Goal: Task Accomplishment & Management: Manage account settings

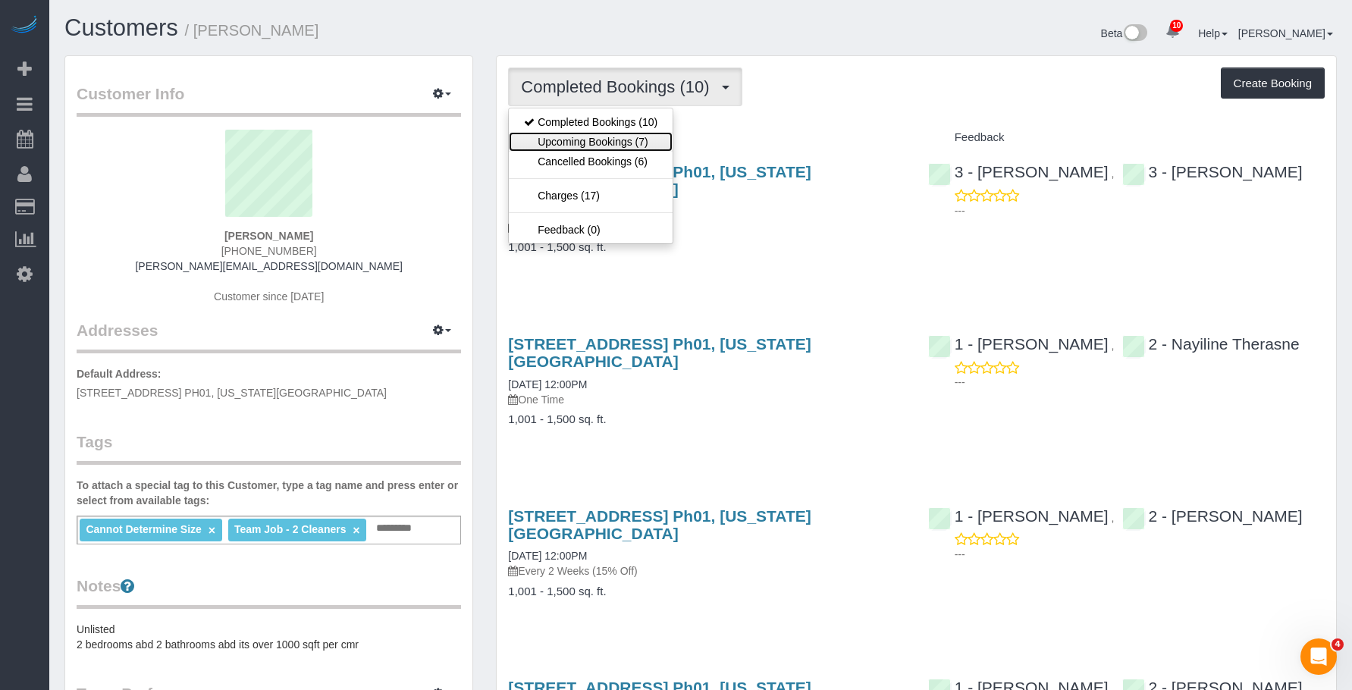
click at [587, 143] on link "Upcoming Bookings (7)" at bounding box center [591, 142] width 164 height 20
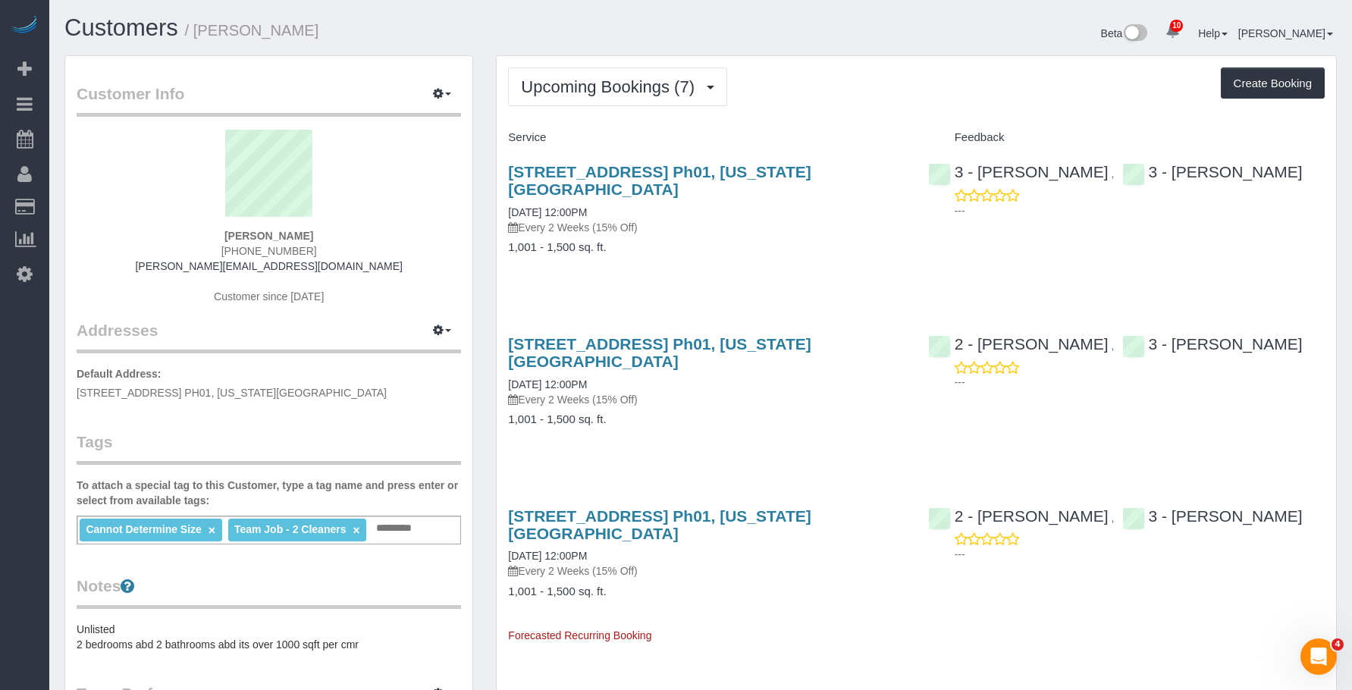
click at [694, 219] on div "266 West 96 Street, Apt. Ph01, New York, NY 10025 08/20/2025 12:00PM Every 2 We…" at bounding box center [706, 217] width 419 height 134
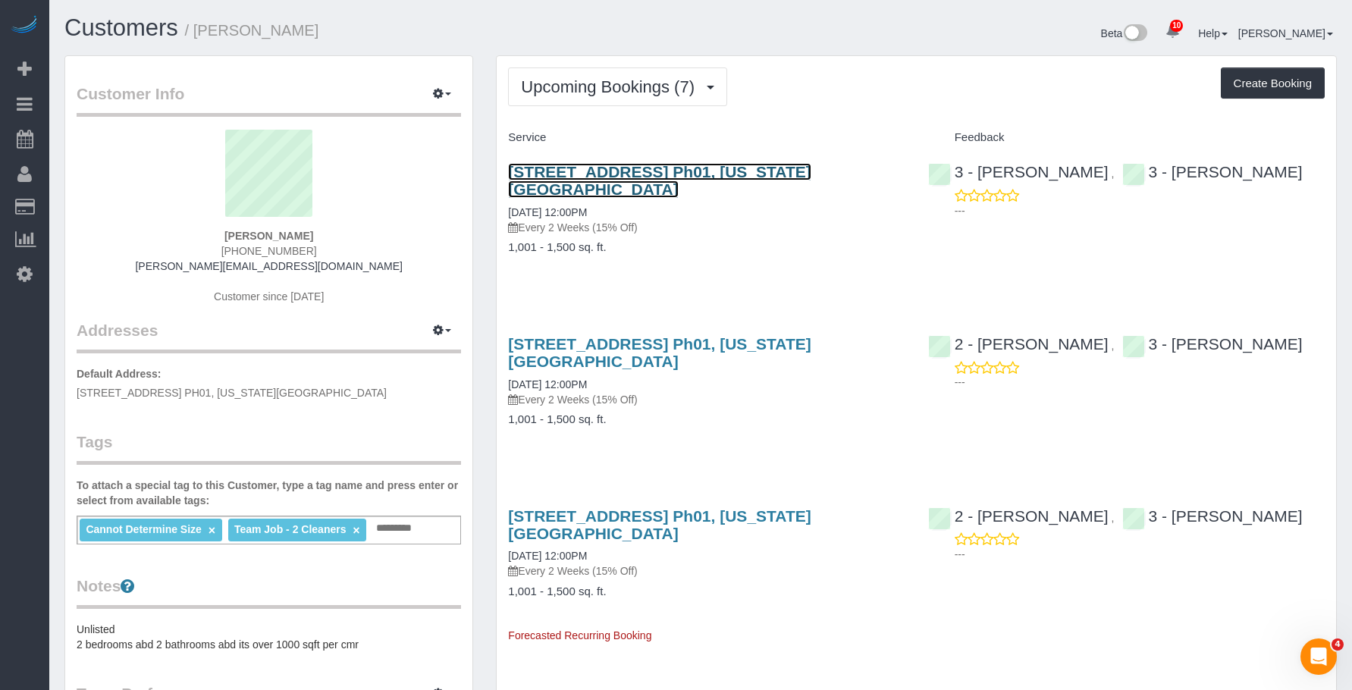
click at [752, 169] on link "266 West 96 Street, Apt. Ph01, New York, NY 10025" at bounding box center [659, 180] width 303 height 35
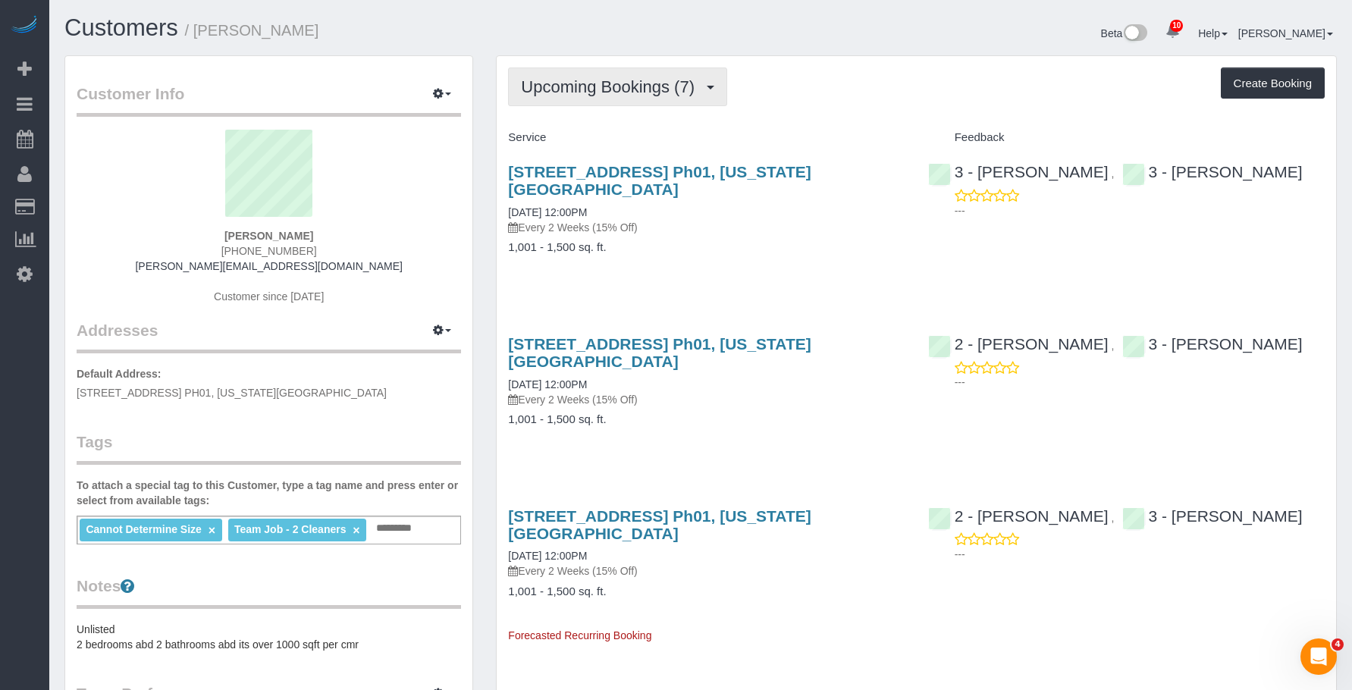
click at [573, 86] on span "Upcoming Bookings (7)" at bounding box center [611, 86] width 181 height 19
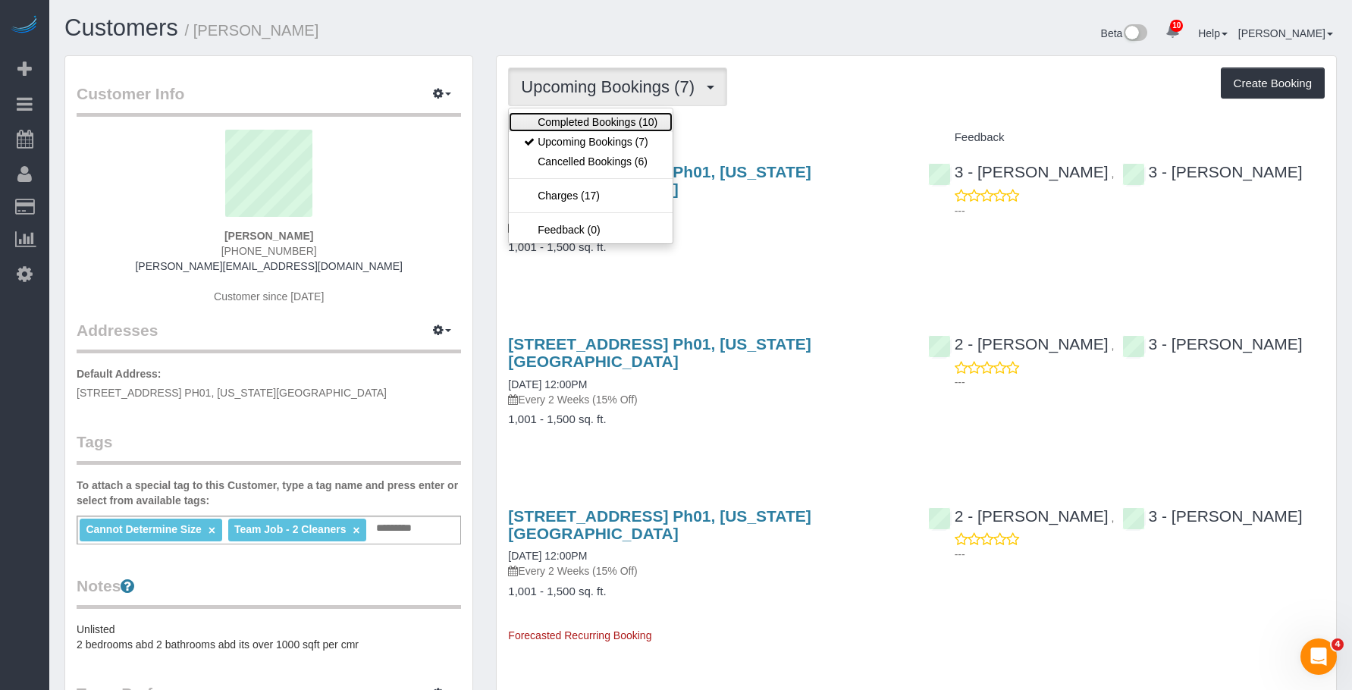
click at [555, 121] on link "Completed Bookings (10)" at bounding box center [591, 122] width 164 height 20
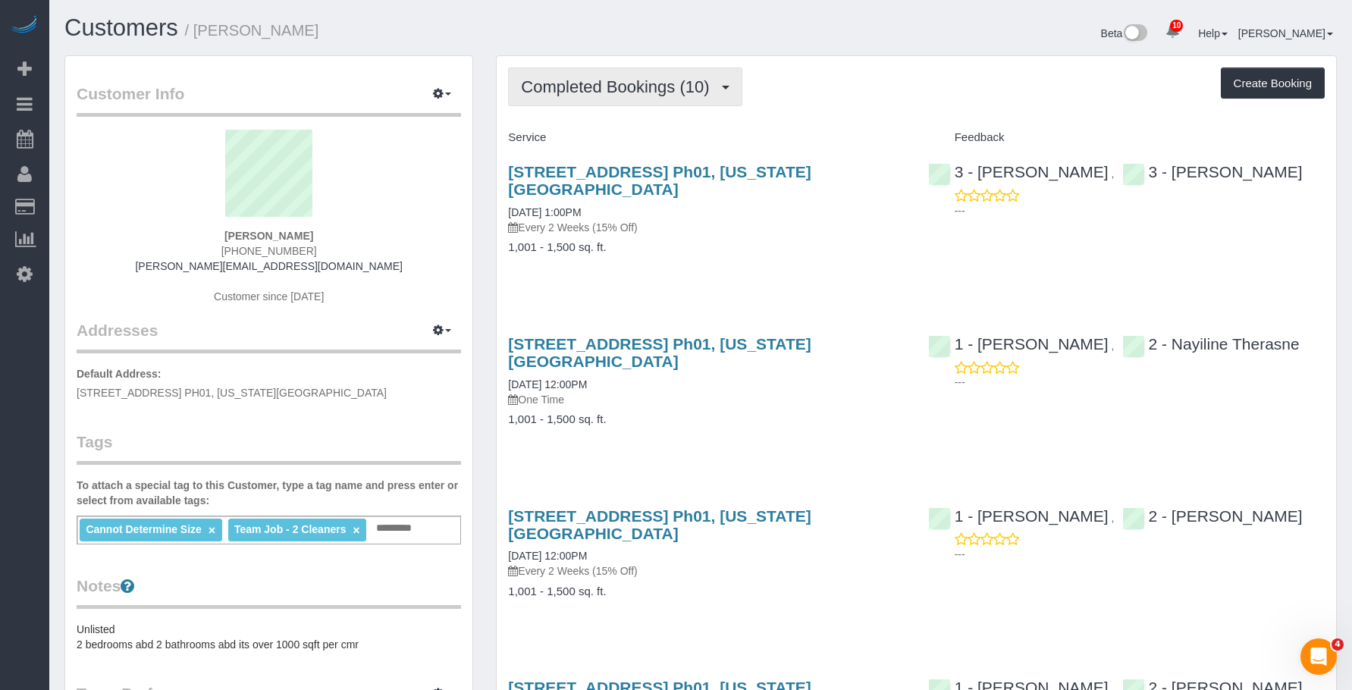
click at [632, 80] on span "Completed Bookings (10)" at bounding box center [619, 86] width 196 height 19
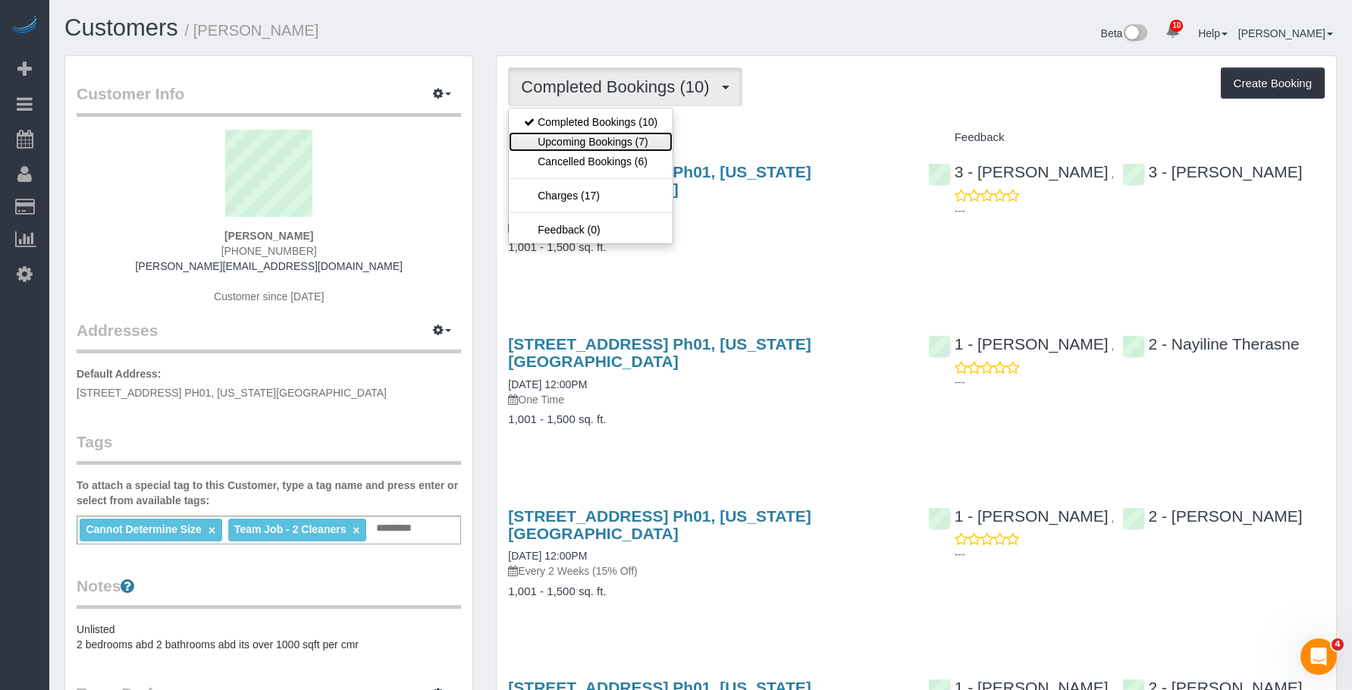
click at [598, 133] on link "Upcoming Bookings (7)" at bounding box center [591, 142] width 164 height 20
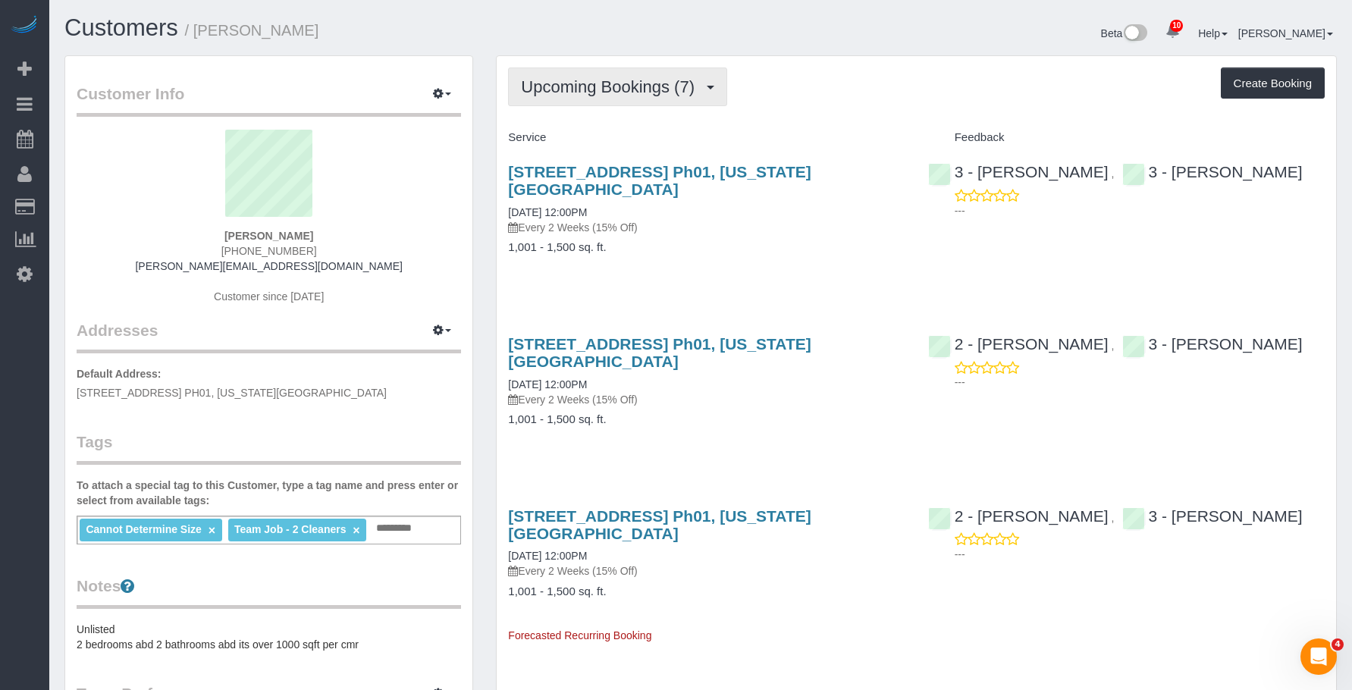
click at [631, 86] on span "Upcoming Bookings (7)" at bounding box center [611, 86] width 181 height 19
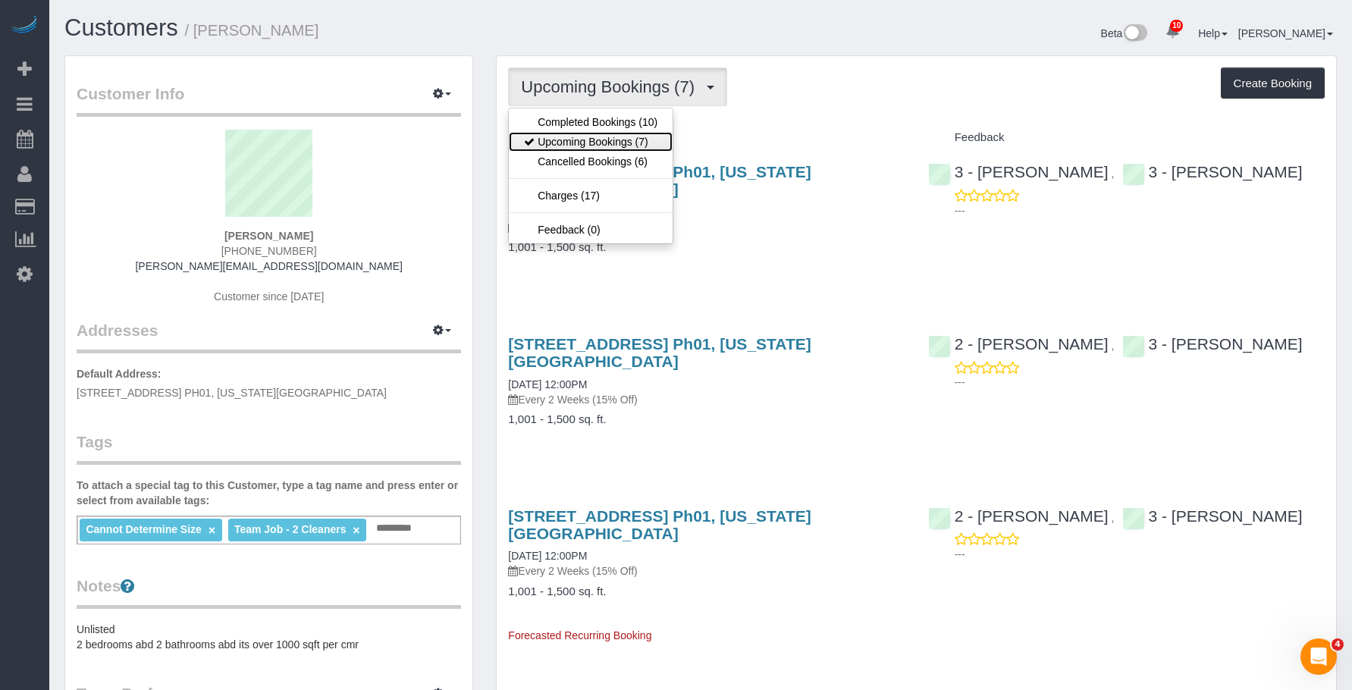
click at [576, 143] on link "Upcoming Bookings (7)" at bounding box center [591, 142] width 164 height 20
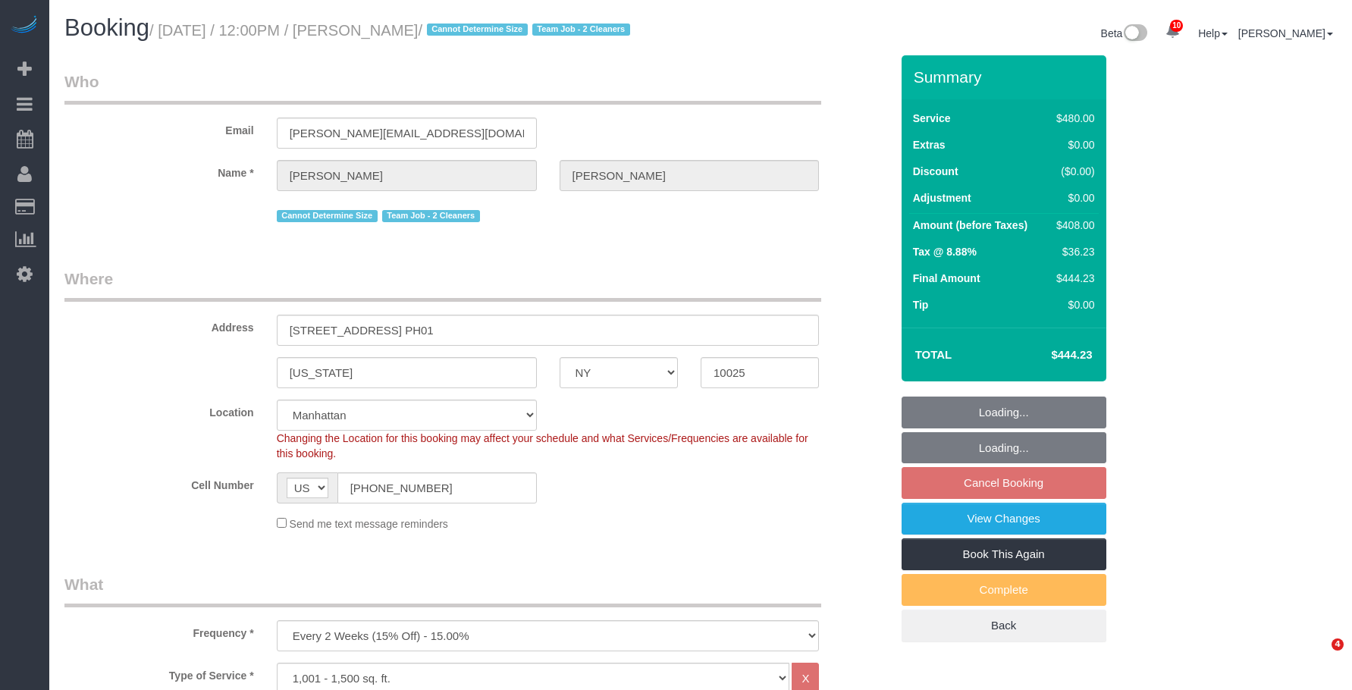
select select "NY"
select select "2"
select select "180"
select select "spot5"
select select "number:57"
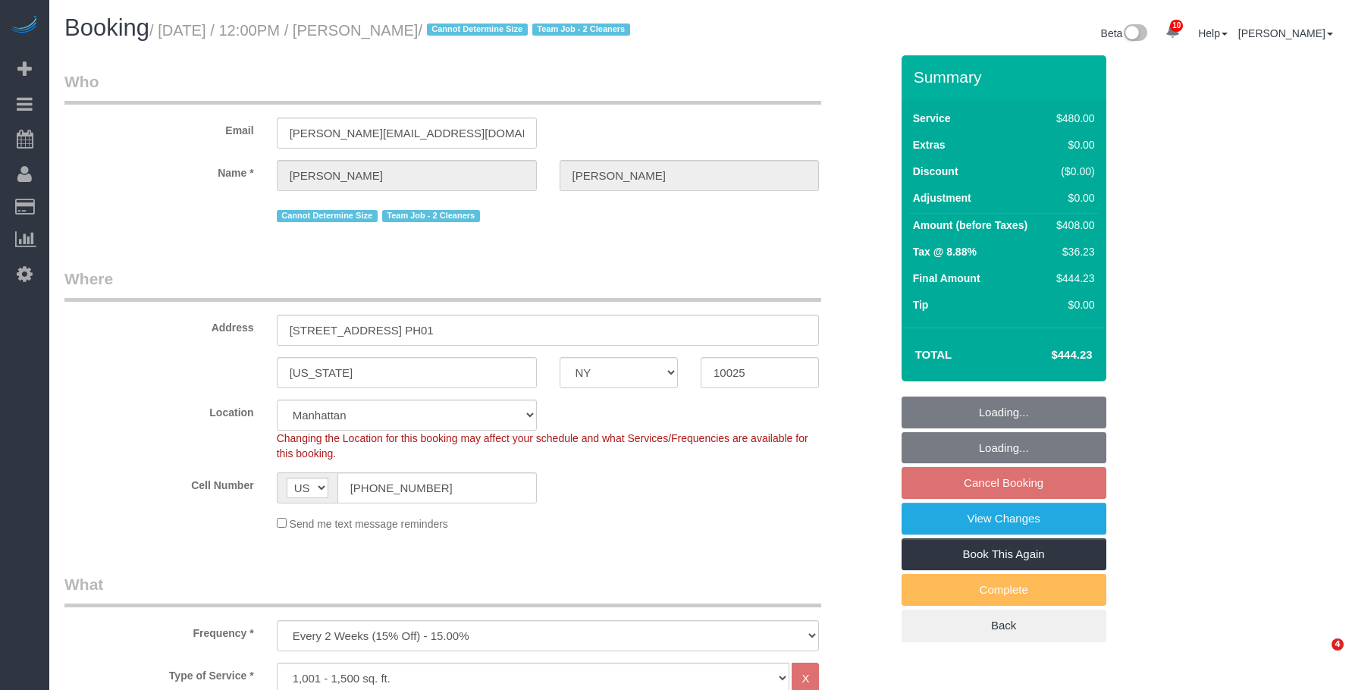
select select "number:71"
select select "number:15"
select select "number:5"
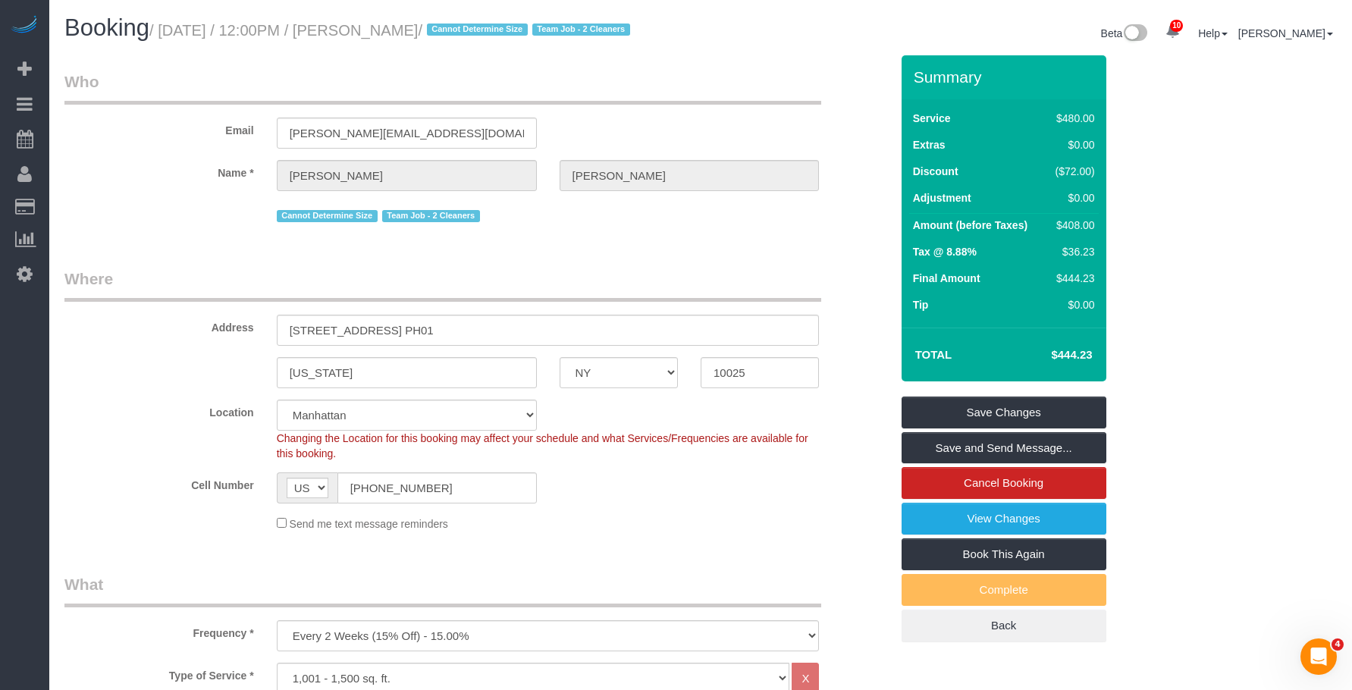
drag, startPoint x: 673, startPoint y: 256, endPoint x: 619, endPoint y: 284, distance: 60.7
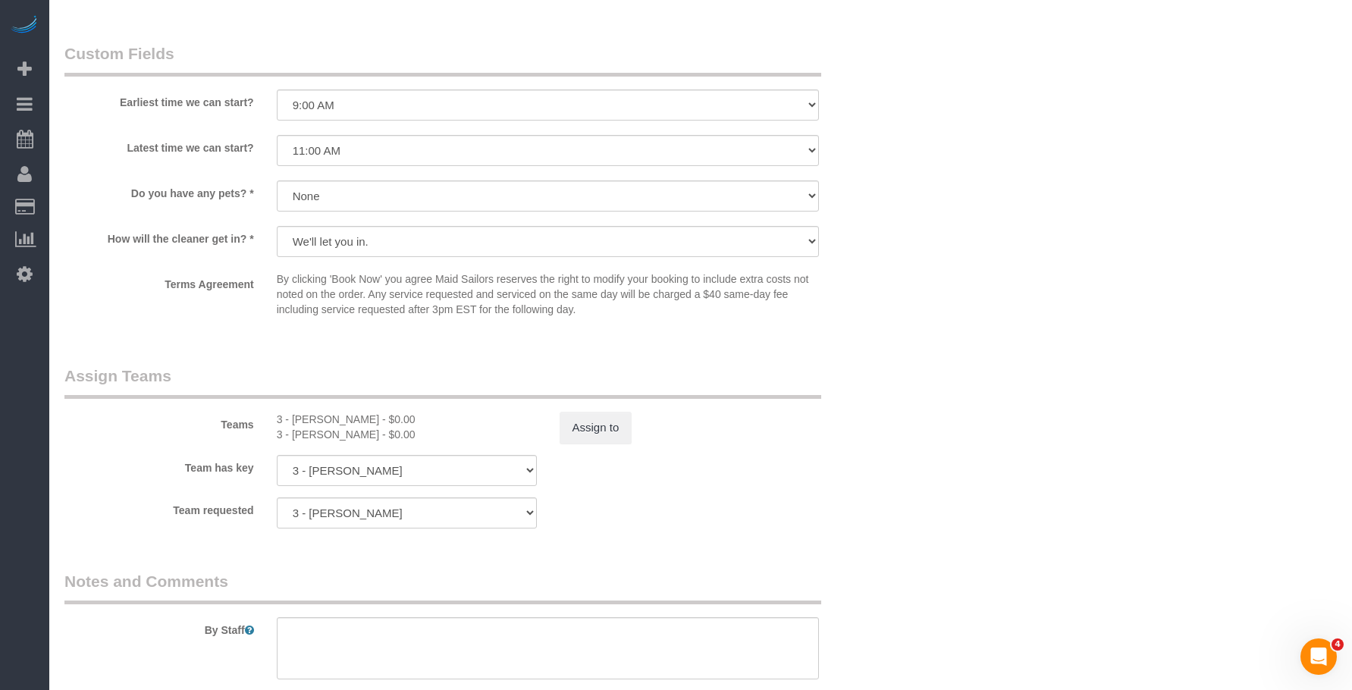
scroll to position [1365, 0]
click at [595, 438] on button "Assign to" at bounding box center [596, 431] width 73 height 32
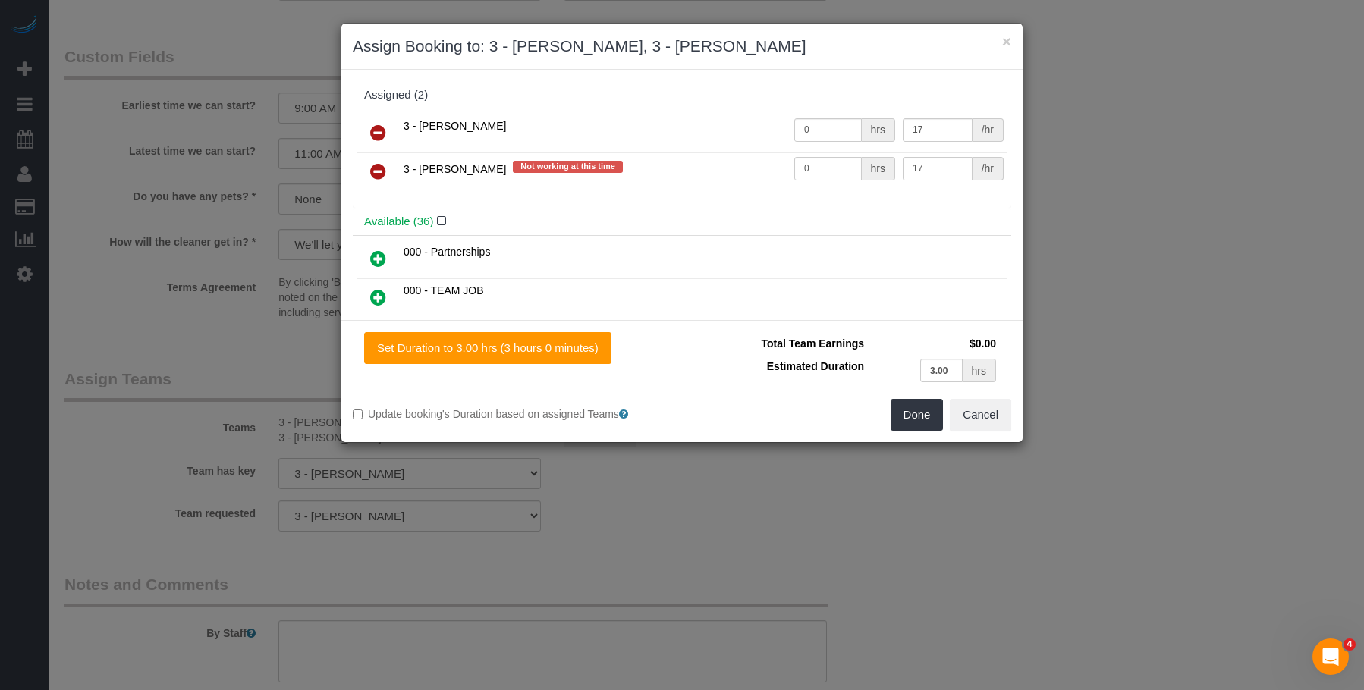
drag, startPoint x: 378, startPoint y: 130, endPoint x: 409, endPoint y: 190, distance: 67.5
click at [379, 131] on icon at bounding box center [378, 133] width 16 height 18
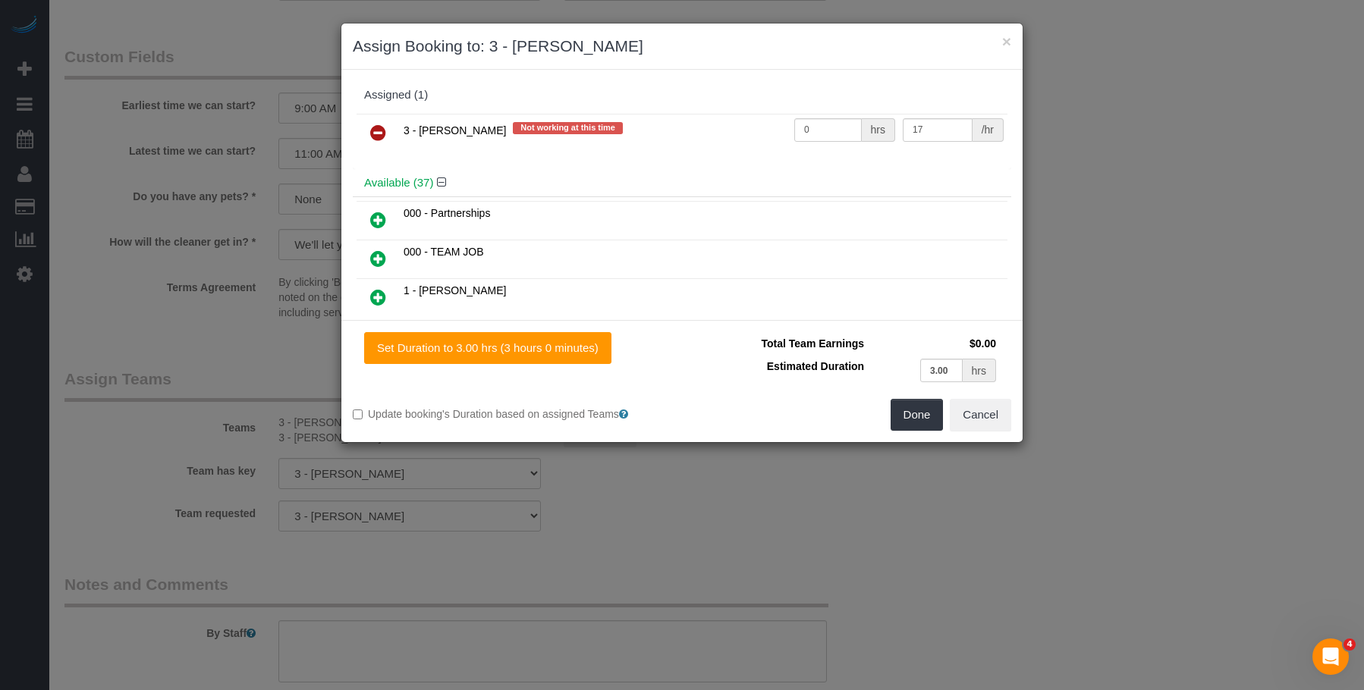
click at [379, 259] on icon at bounding box center [378, 259] width 16 height 18
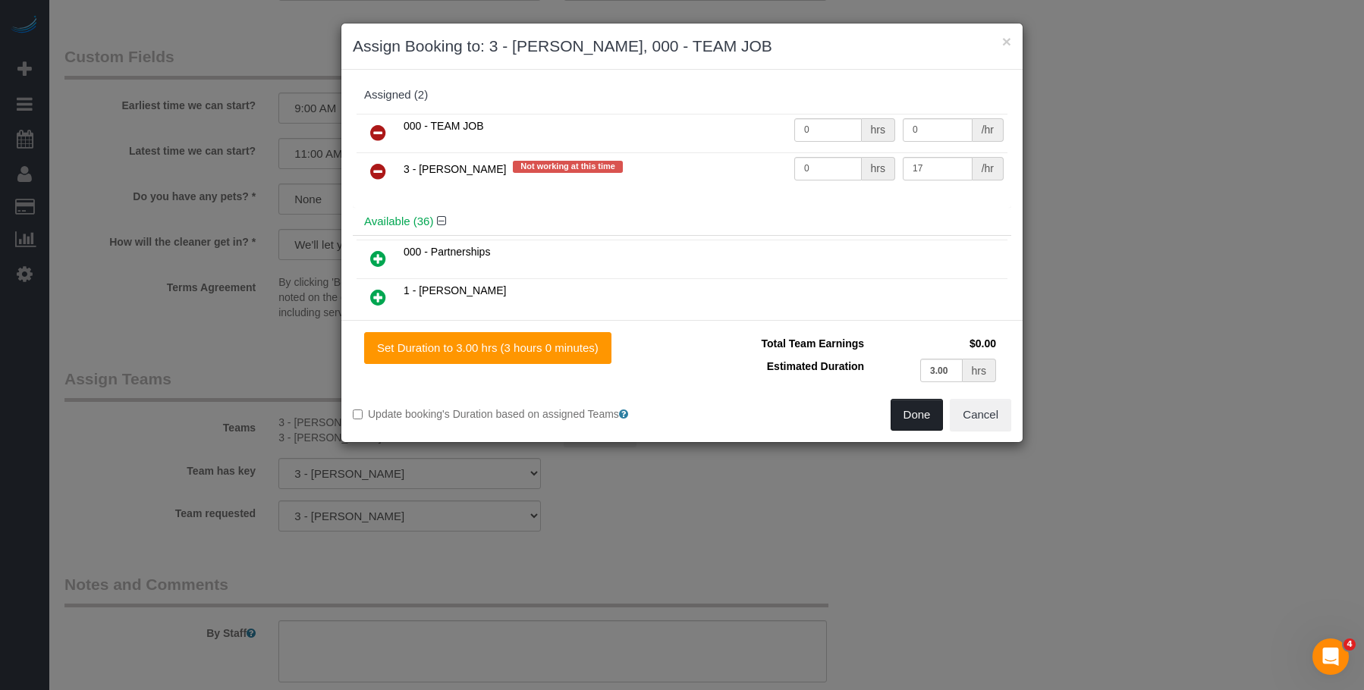
click at [910, 419] on button "Done" at bounding box center [916, 415] width 53 height 32
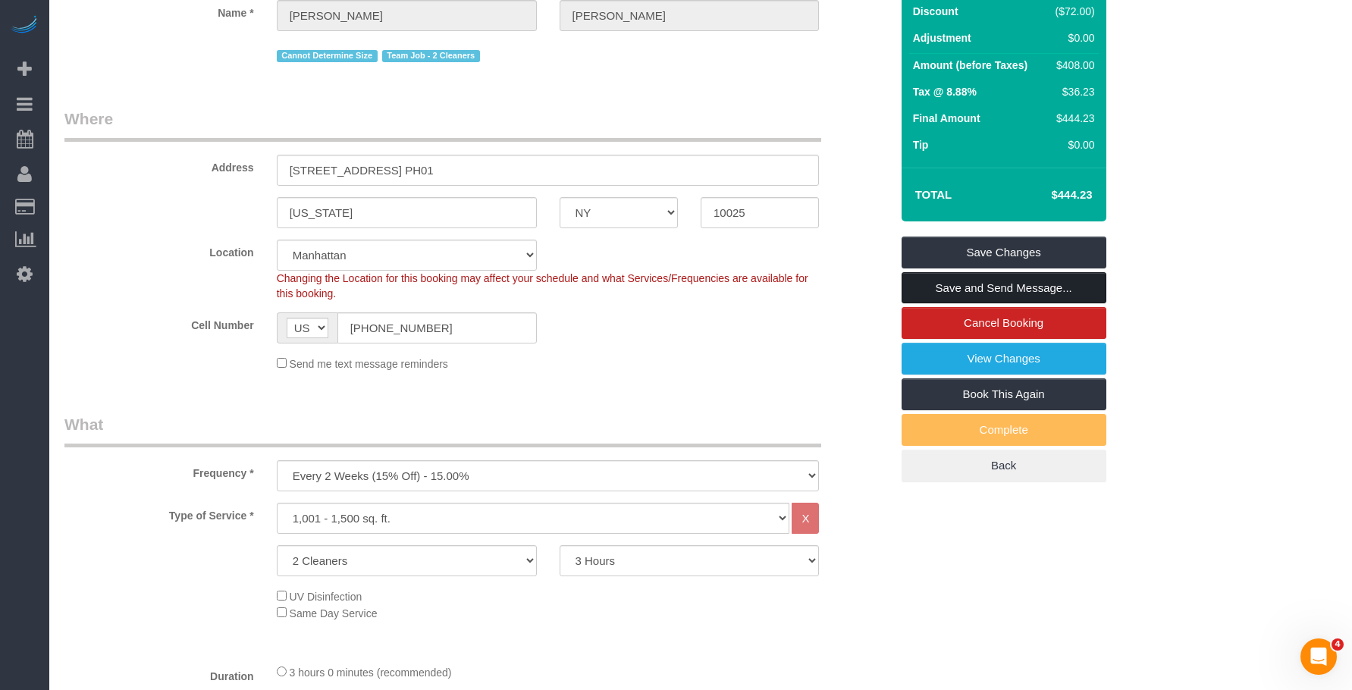
scroll to position [303, 0]
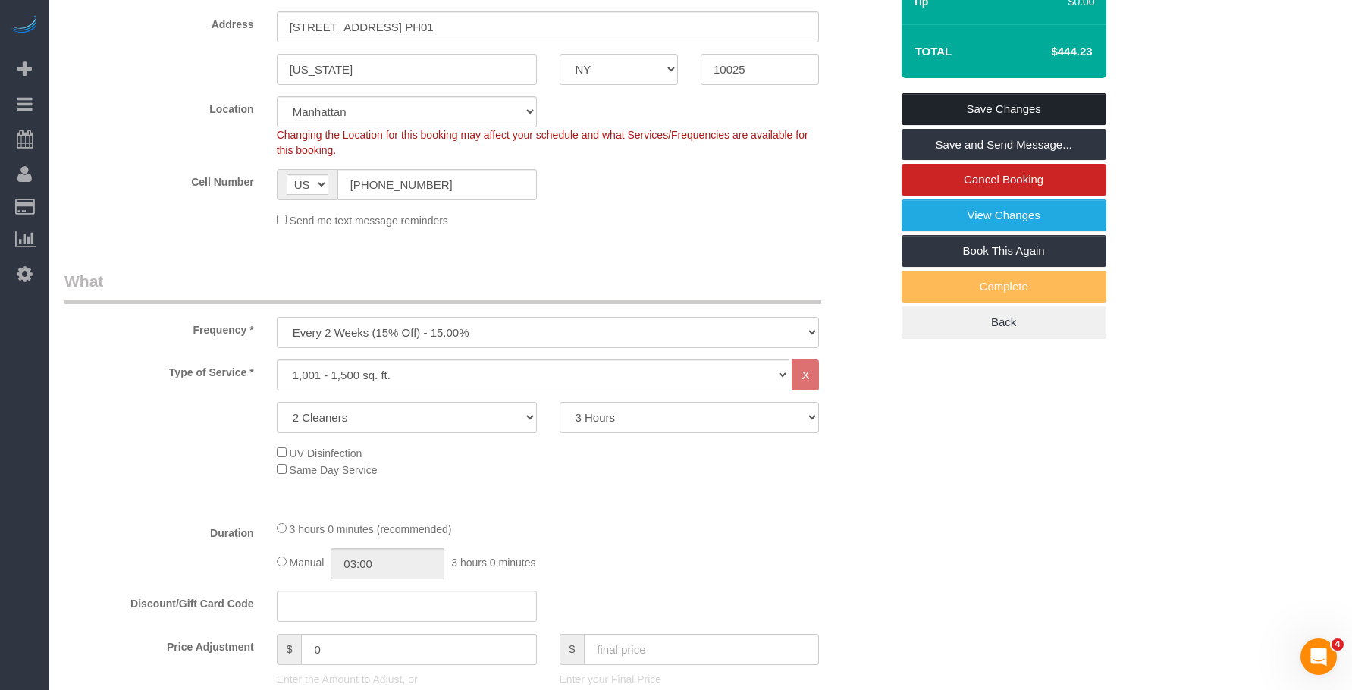
click at [1063, 115] on link "Save Changes" at bounding box center [1004, 109] width 205 height 32
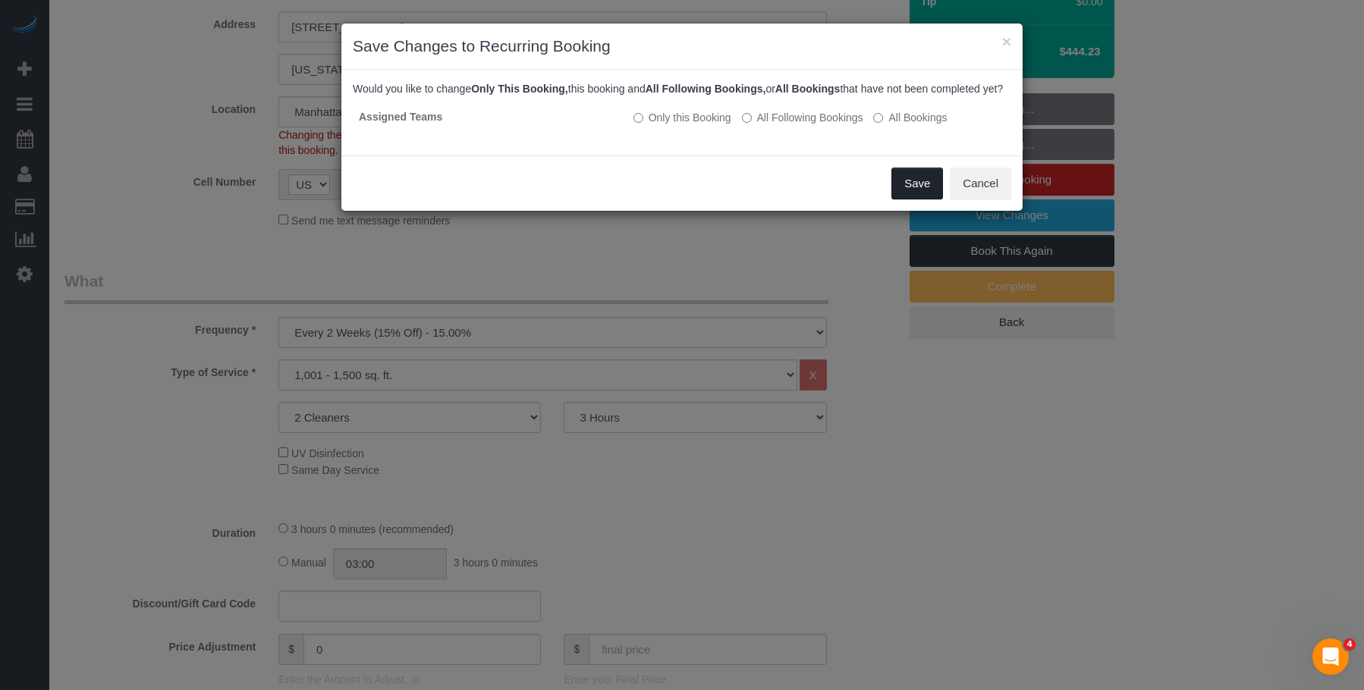
click at [903, 199] on button "Save" at bounding box center [917, 184] width 52 height 32
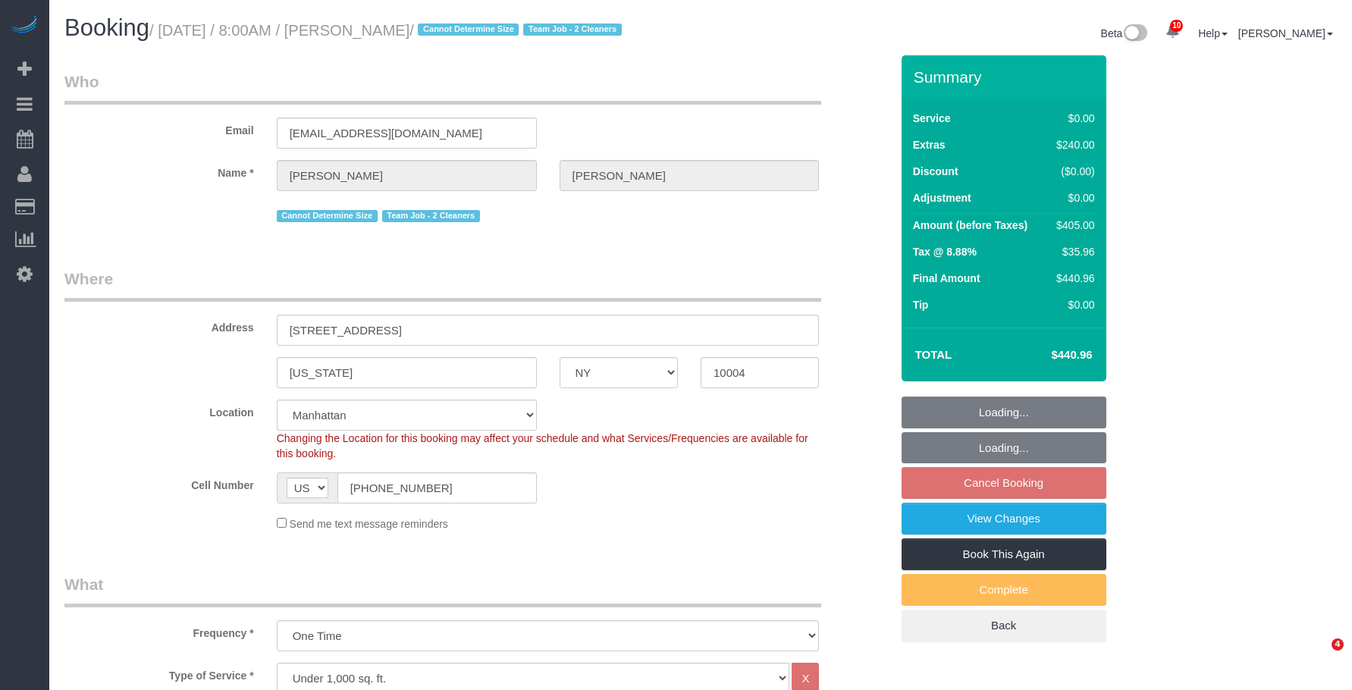
select select "NY"
select select "2"
select select "string:stripe-pm_1RxLXL4VGloSiKo7KWL6wPfX"
select select "spot1"
select select "number:89"
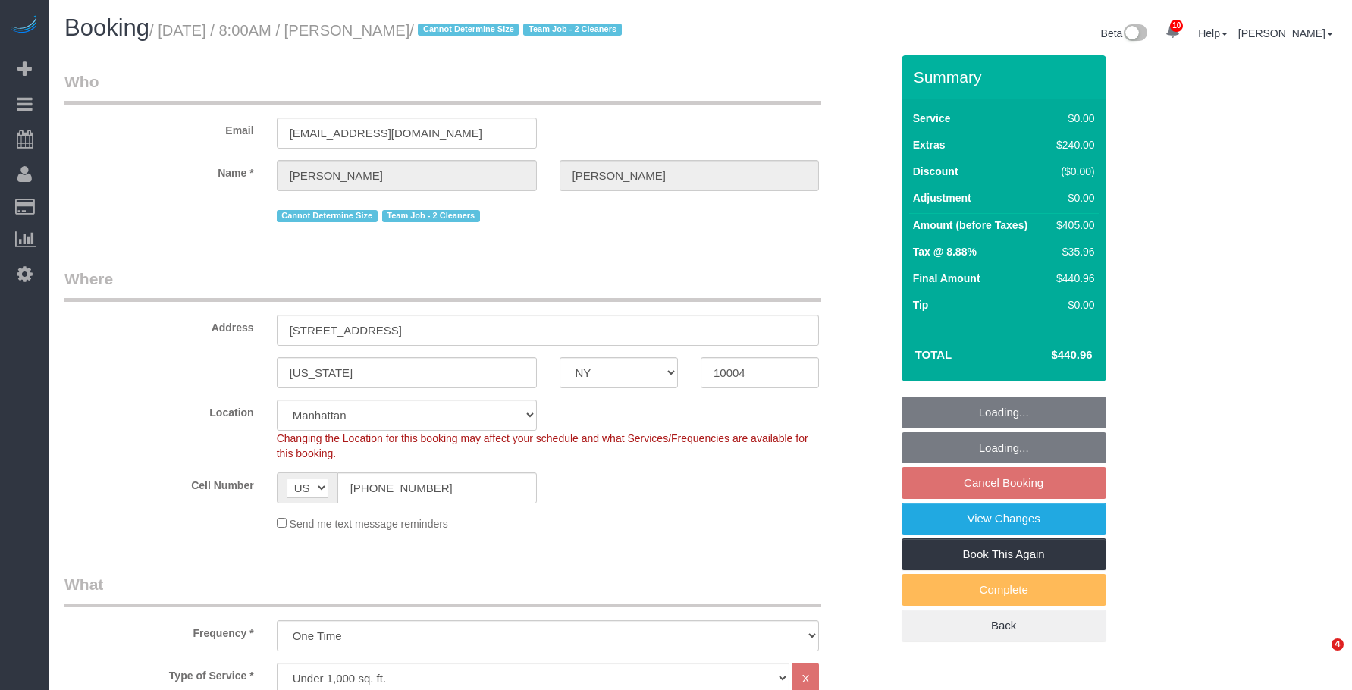
select select "number:69"
select select "number:15"
select select "number:5"
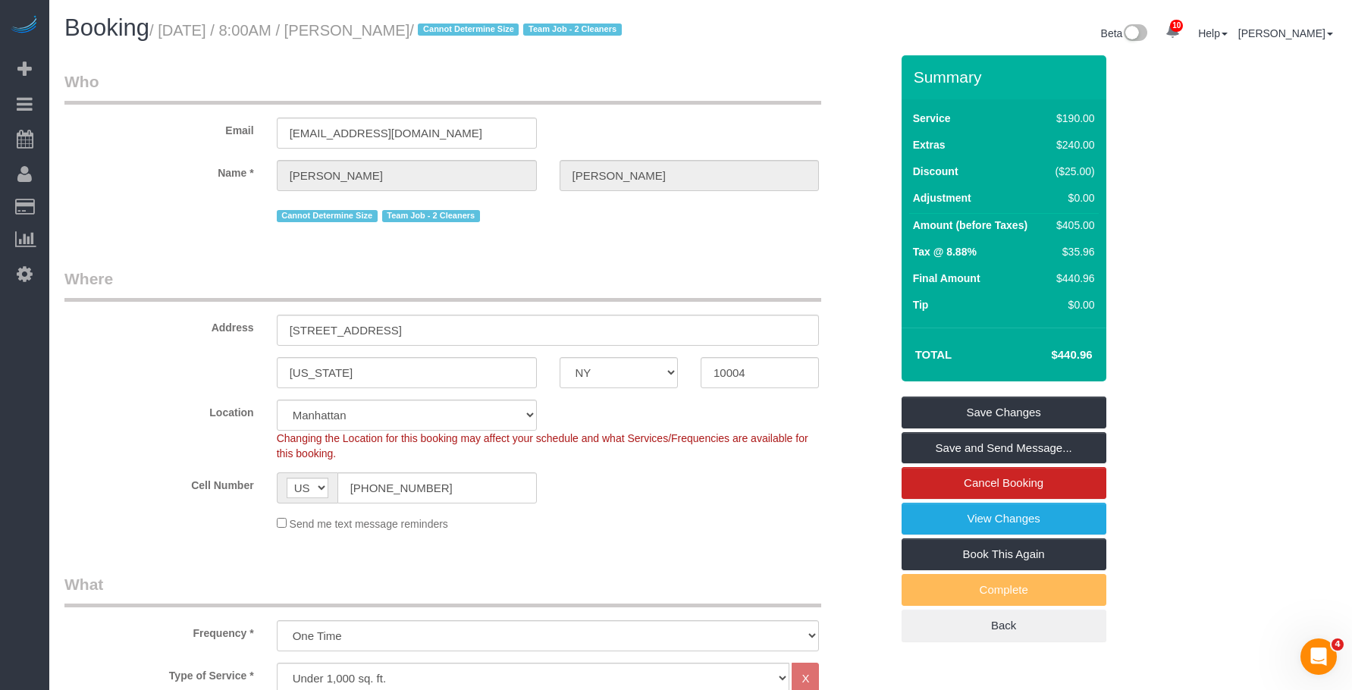
click at [638, 279] on legend "Where" at bounding box center [442, 285] width 757 height 34
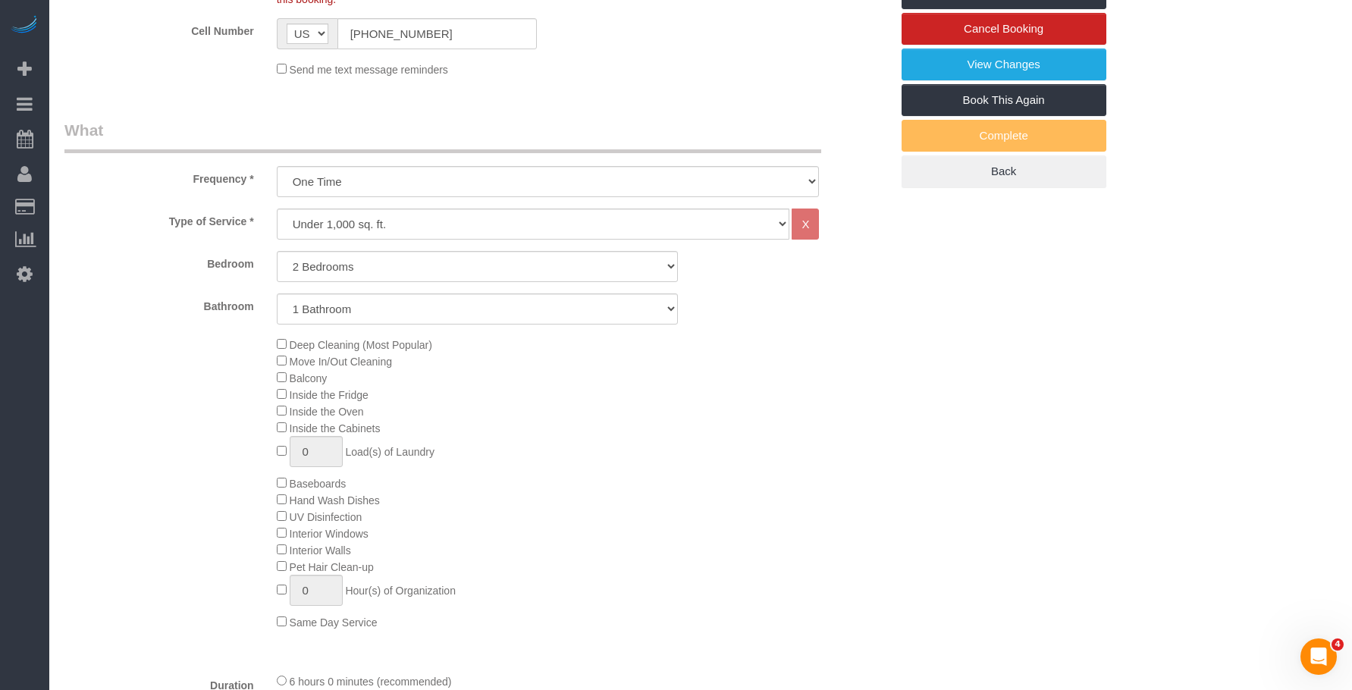
scroll to position [607, 0]
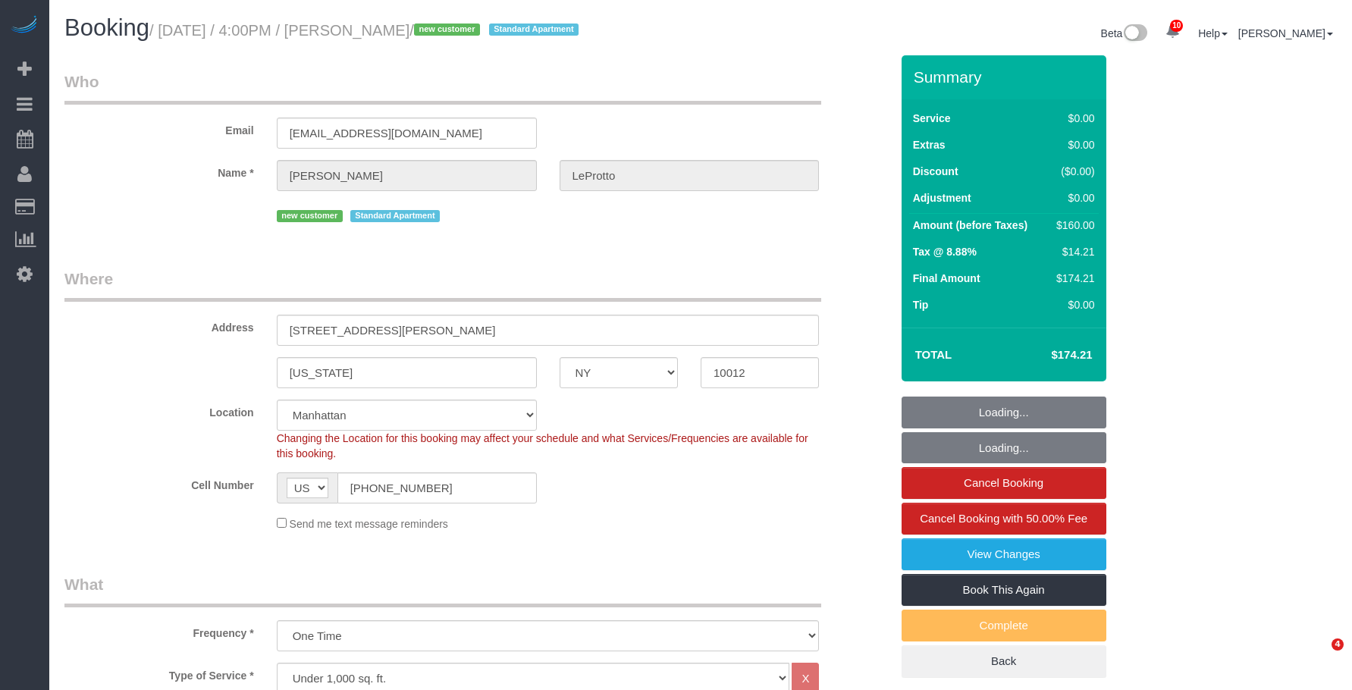
select select "NY"
select select "1"
select select "spot1"
select select "number:89"
select select "number:77"
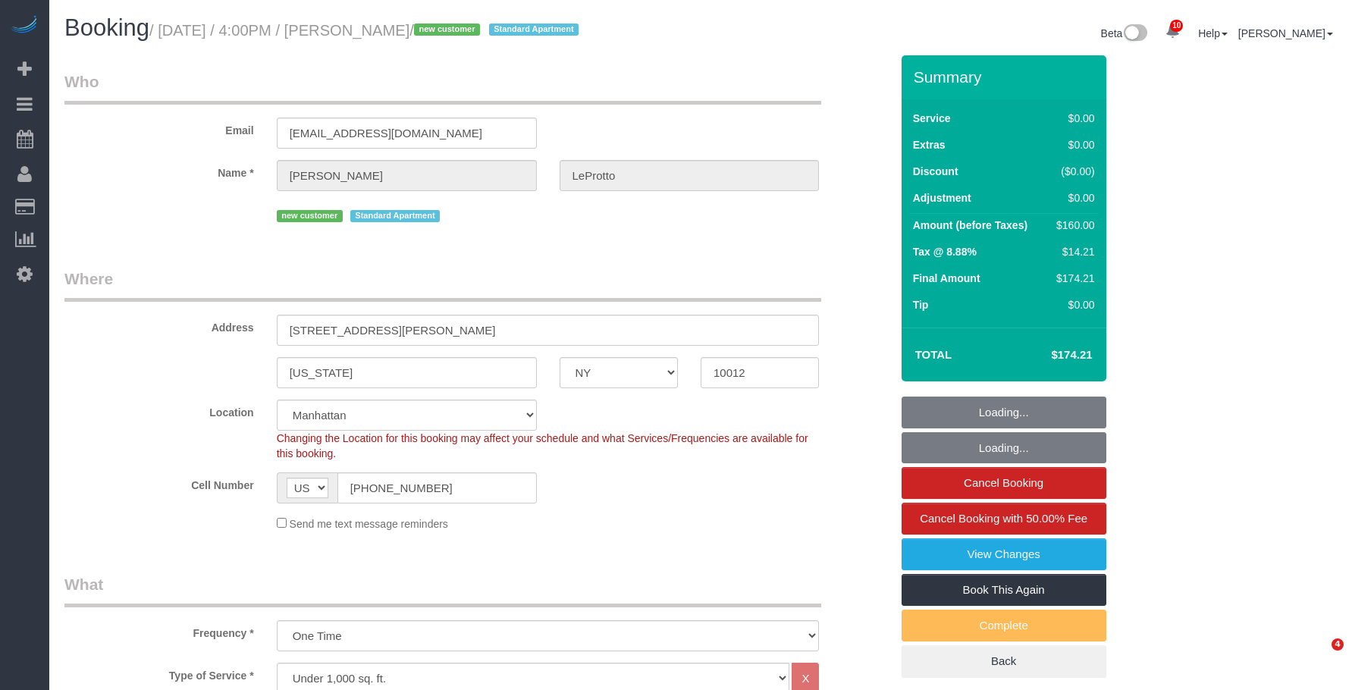
select select "number:15"
select select "number:5"
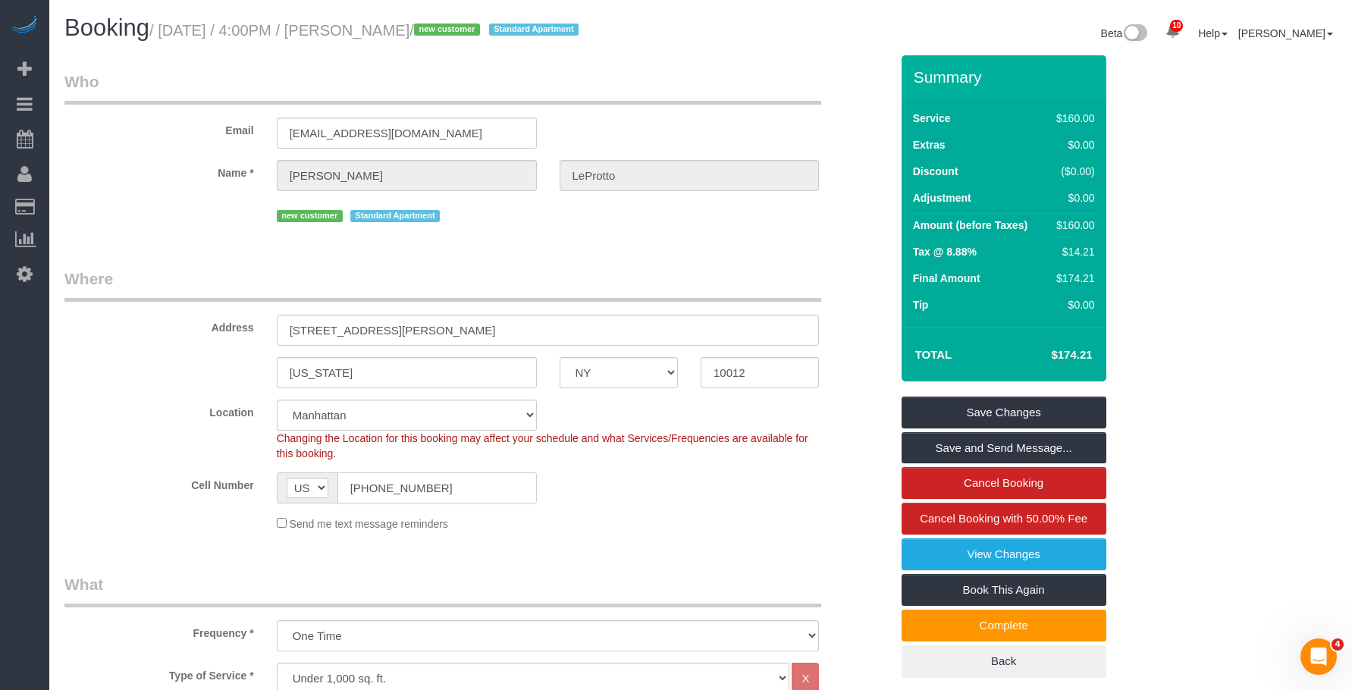
drag, startPoint x: 376, startPoint y: 488, endPoint x: 219, endPoint y: 479, distance: 157.3
click at [210, 480] on div "Cell Number AF AL DZ AD AO AI AQ AG AR AM AW AU AT AZ BS BH BD BB BY BE BZ BJ B…" at bounding box center [477, 488] width 849 height 31
drag, startPoint x: 365, startPoint y: 30, endPoint x: 445, endPoint y: 38, distance: 80.8
click at [445, 38] on small "/ August 18, 2025 / 4:00PM / Jess LeProtto / new customer Standard Apartment" at bounding box center [366, 30] width 434 height 17
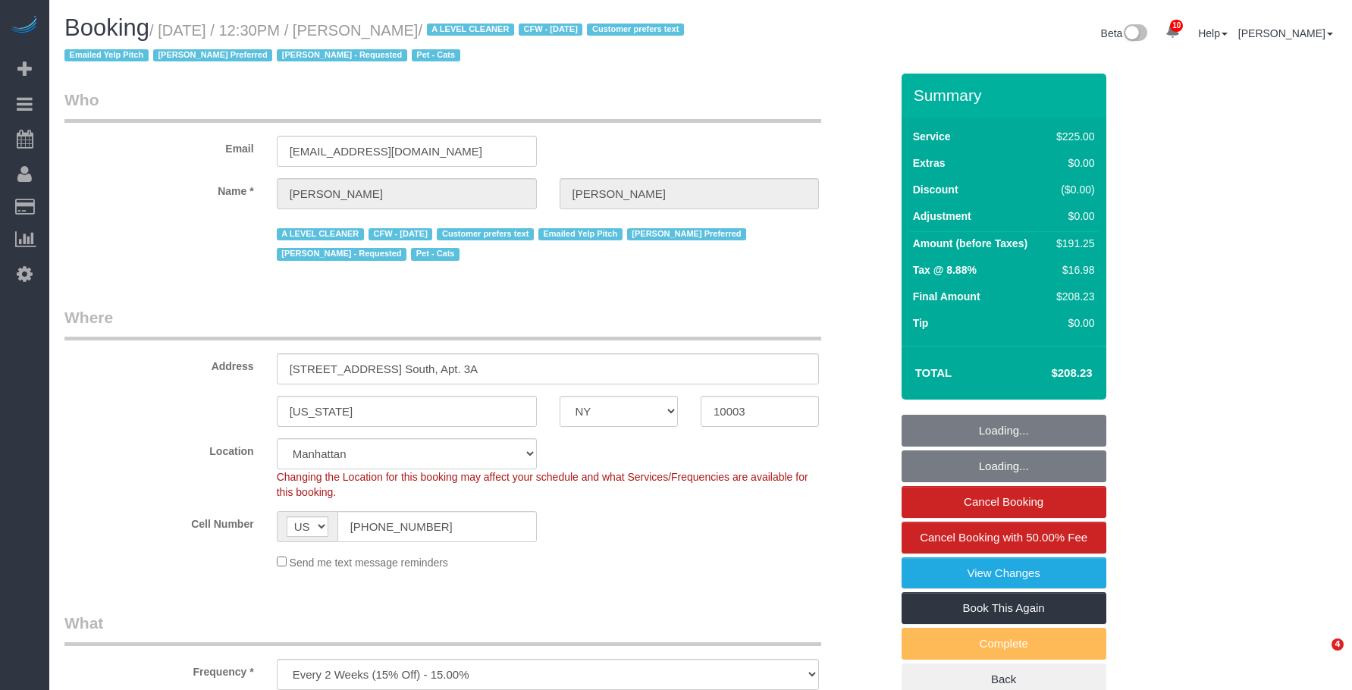
select select "NY"
select select "180"
select select "number:89"
select select "number:90"
select select "number:15"
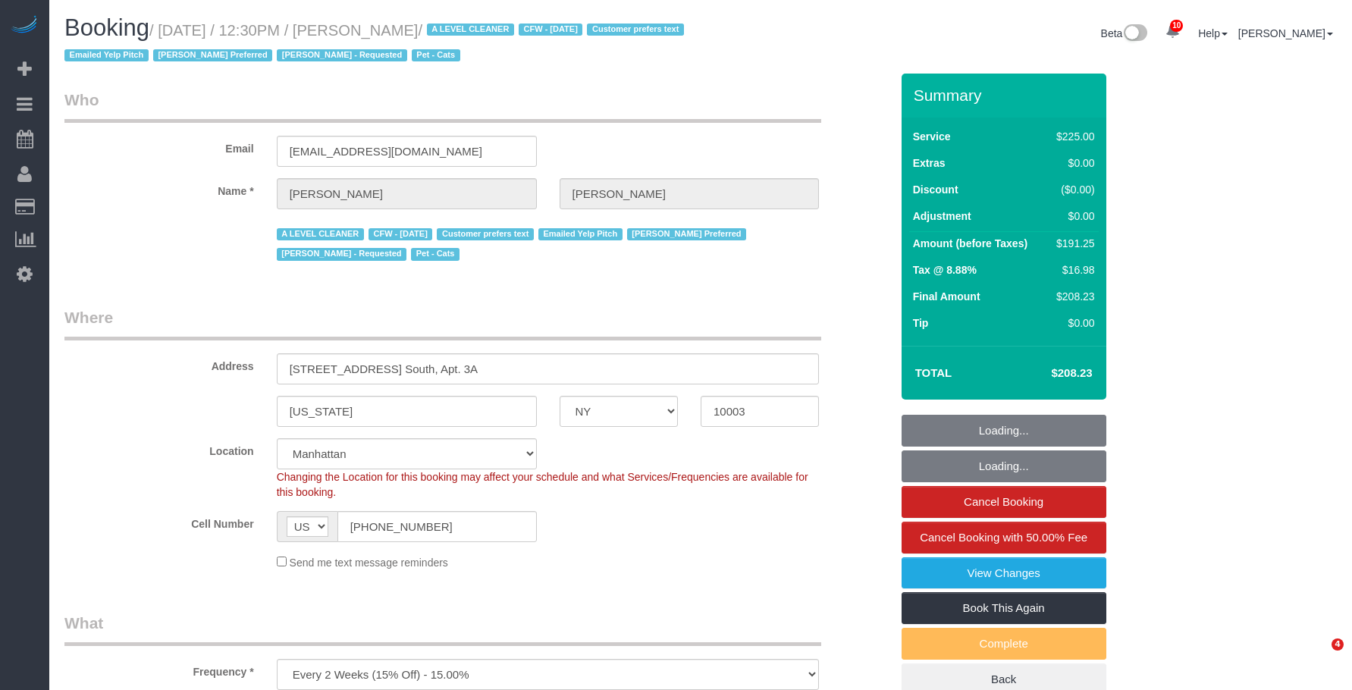
select select "number:6"
select select "number:21"
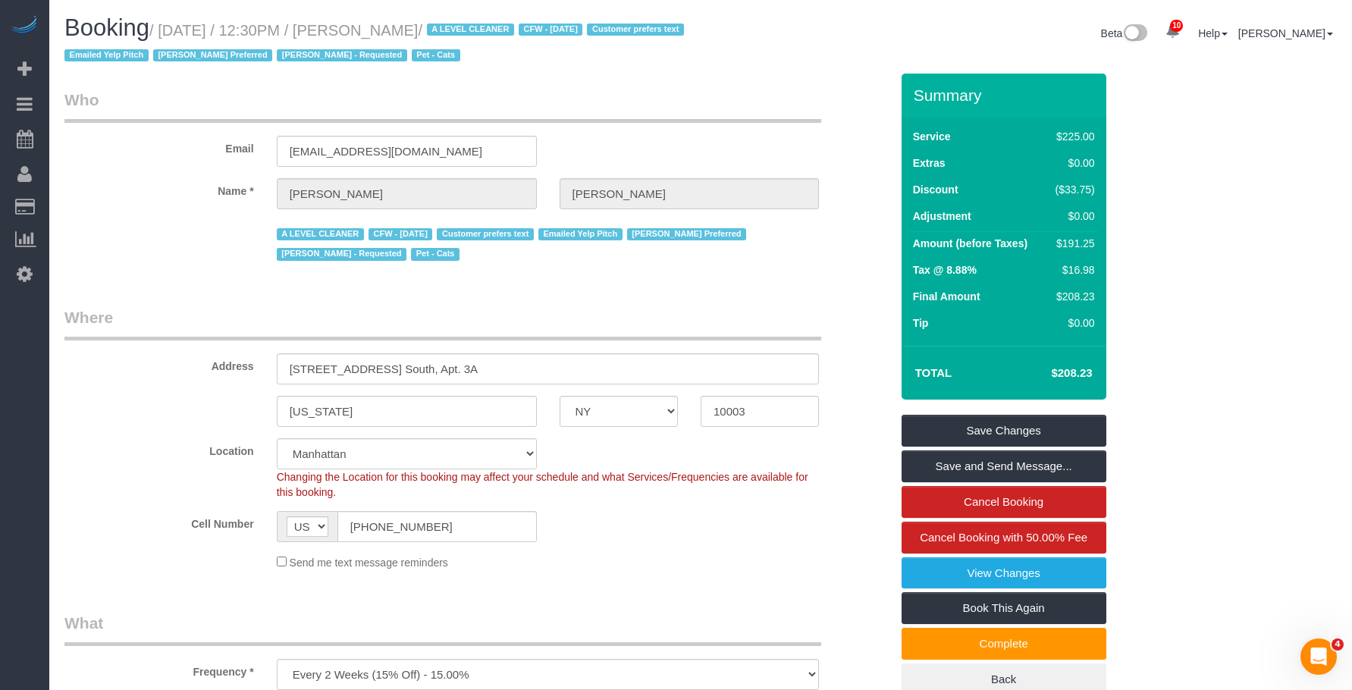
drag, startPoint x: 196, startPoint y: 31, endPoint x: 449, endPoint y: 28, distance: 253.4
click at [449, 28] on small "/ [DATE] / 12:30PM / [PERSON_NAME] / A LEVEL CLEANER CFW - [DATE] Customer pref…" at bounding box center [376, 43] width 624 height 42
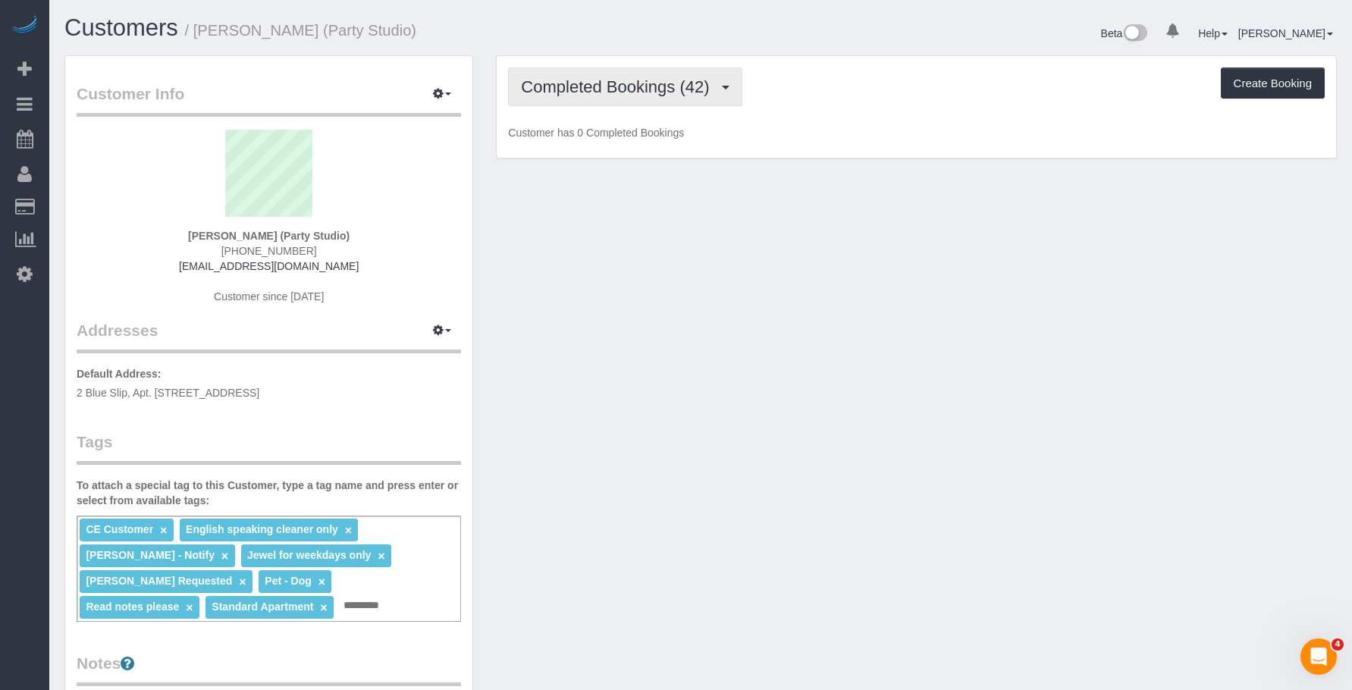
click at [630, 84] on span "Completed Bookings (42)" at bounding box center [619, 86] width 196 height 19
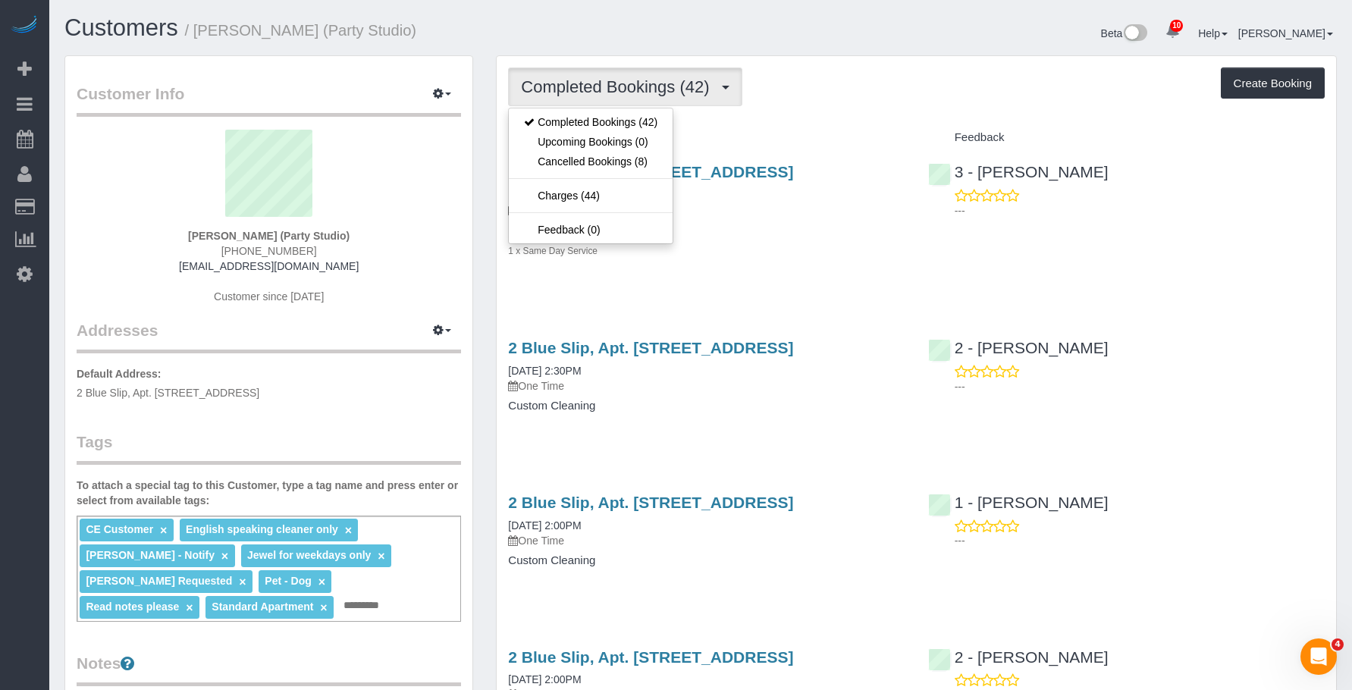
click at [768, 235] on h4 "Custom Cleaning" at bounding box center [706, 230] width 397 height 13
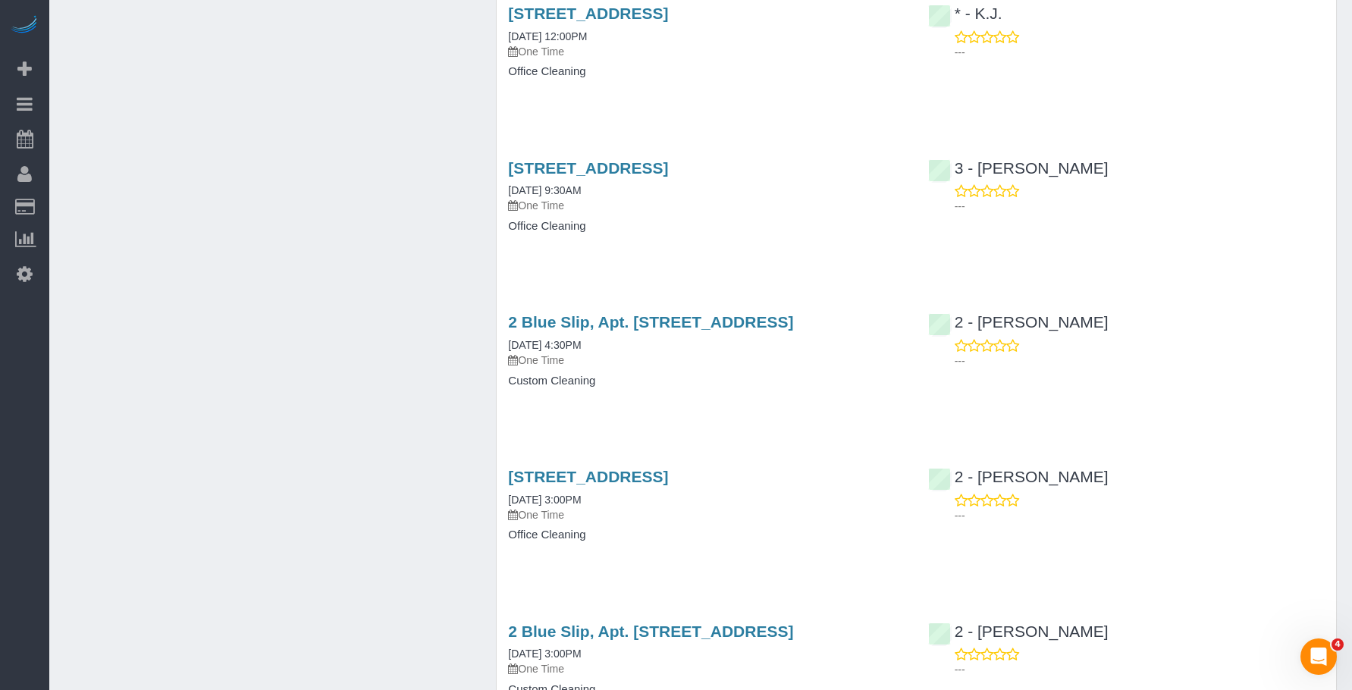
scroll to position [3271, 0]
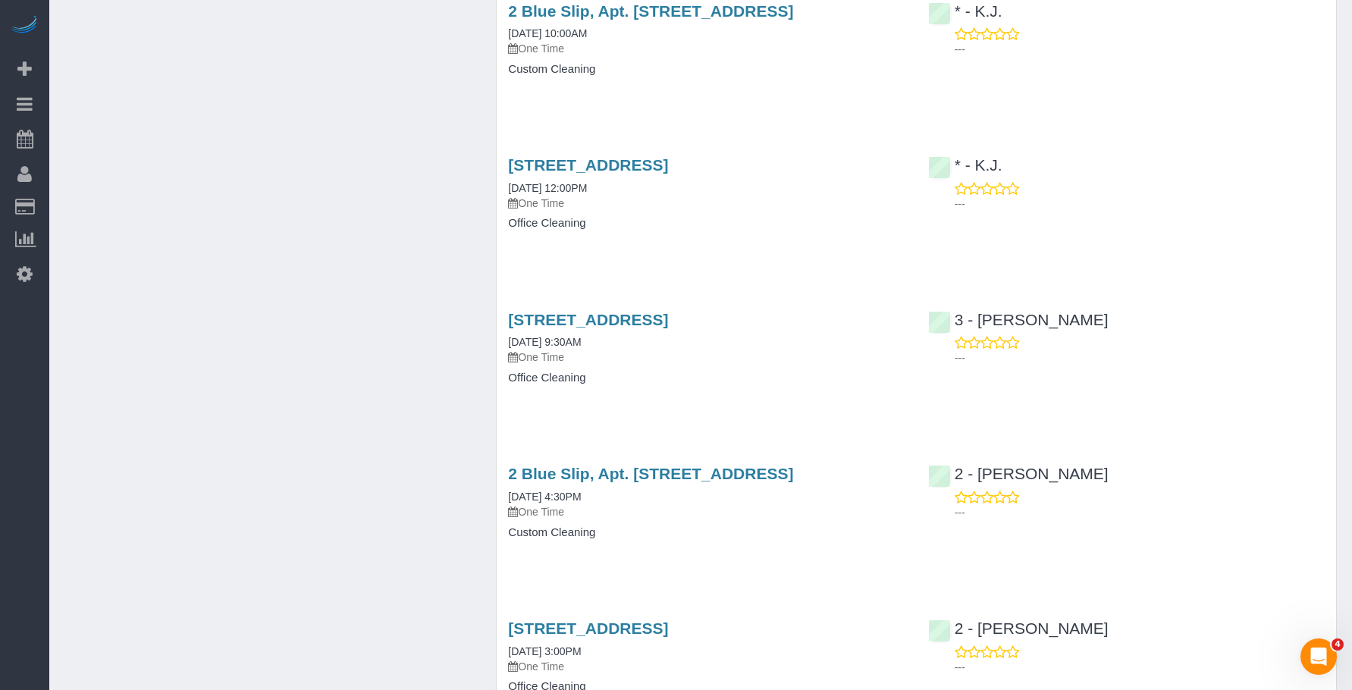
drag, startPoint x: 360, startPoint y: 188, endPoint x: 368, endPoint y: 184, distance: 8.5
click at [360, 188] on div "Customer Info Edit Contact Info Send Message Email Preferences Special Sales Ta…" at bounding box center [700, 177] width 1295 height 6786
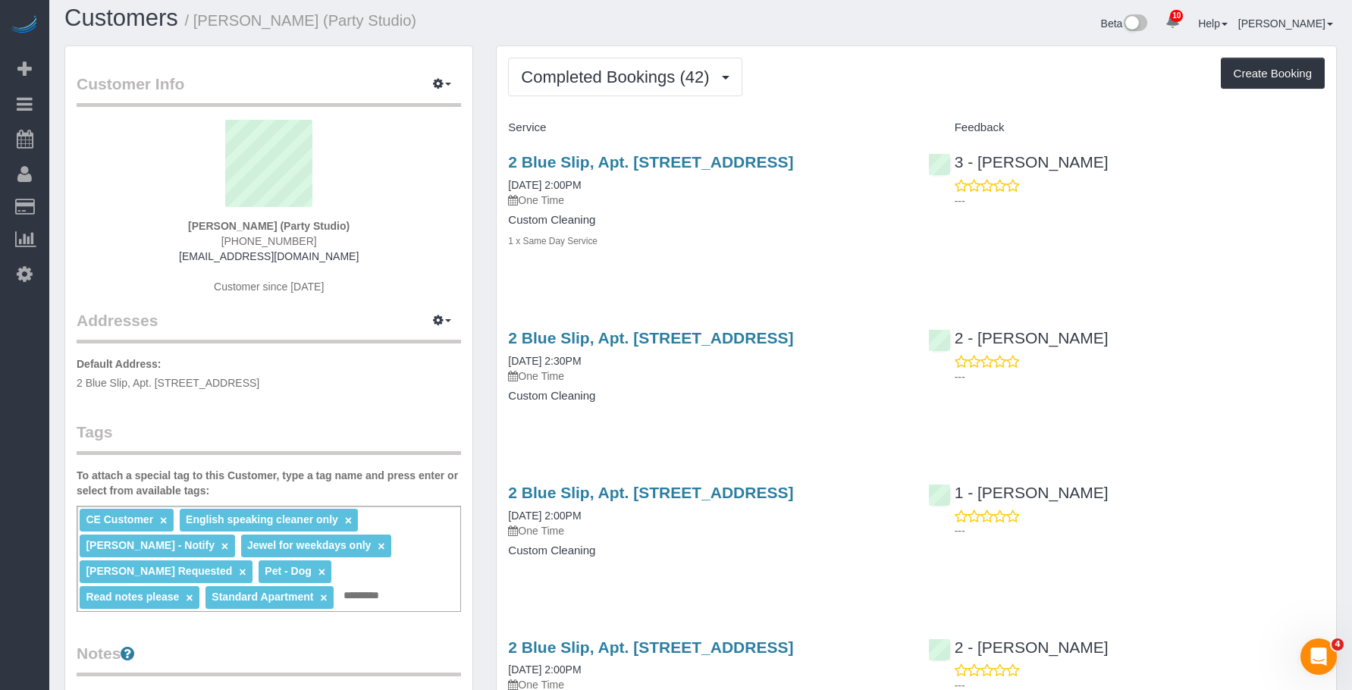
scroll to position [0, 0]
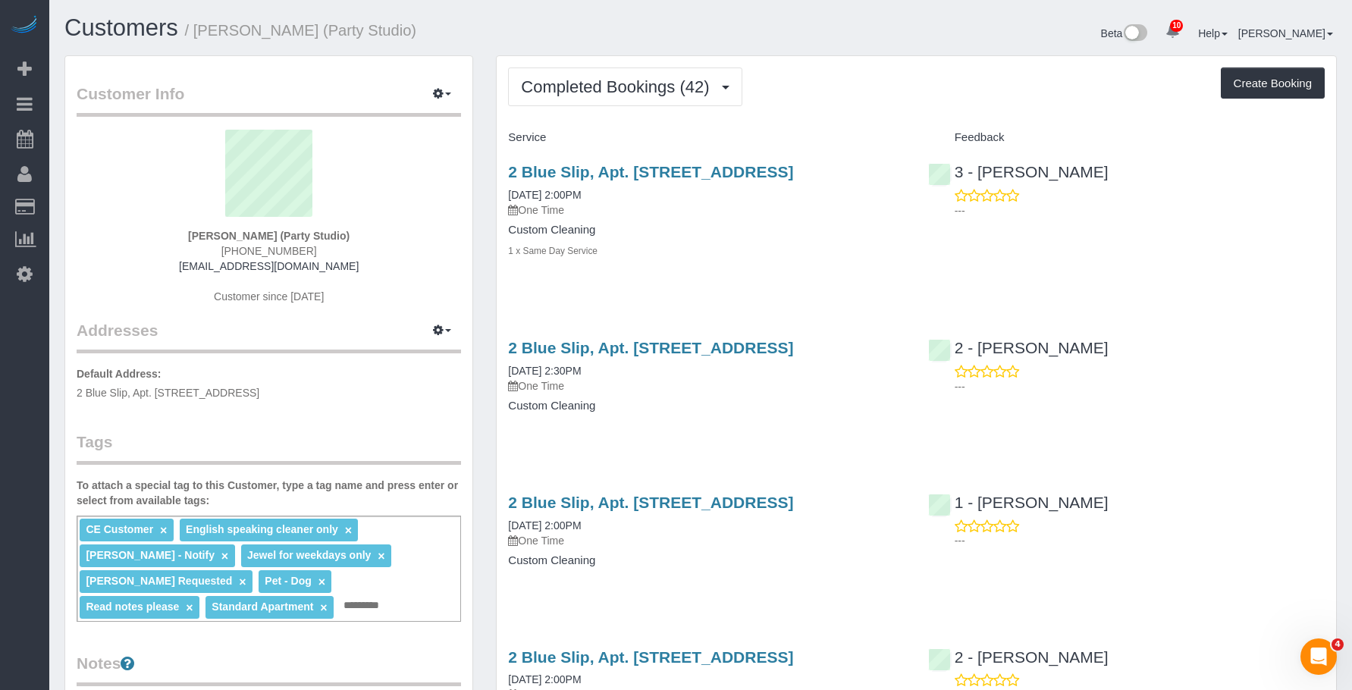
click at [723, 242] on div "Custom Cleaning 1 x Same Day Service" at bounding box center [706, 241] width 397 height 34
click at [714, 169] on link "2 Blue Slip, Apt. [STREET_ADDRESS]" at bounding box center [650, 171] width 285 height 17
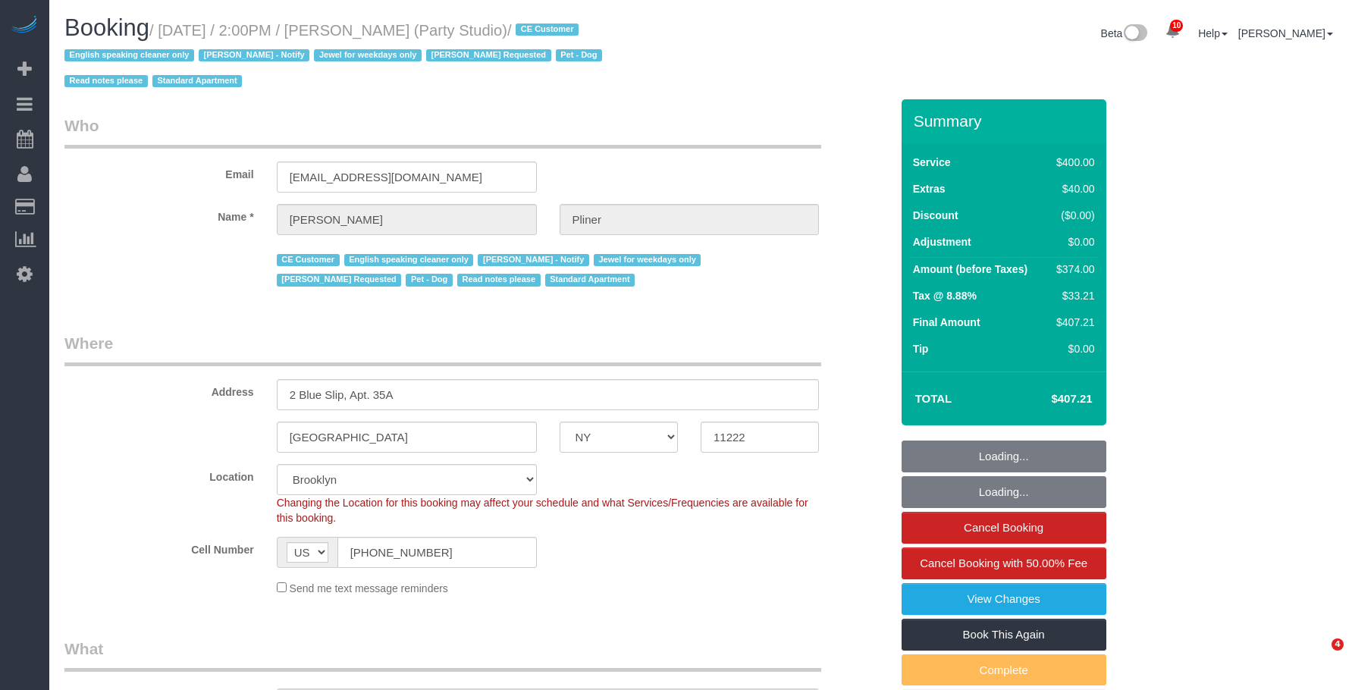
select select "NY"
select select "300"
select select "spot1"
select select "number:89"
select select "number:90"
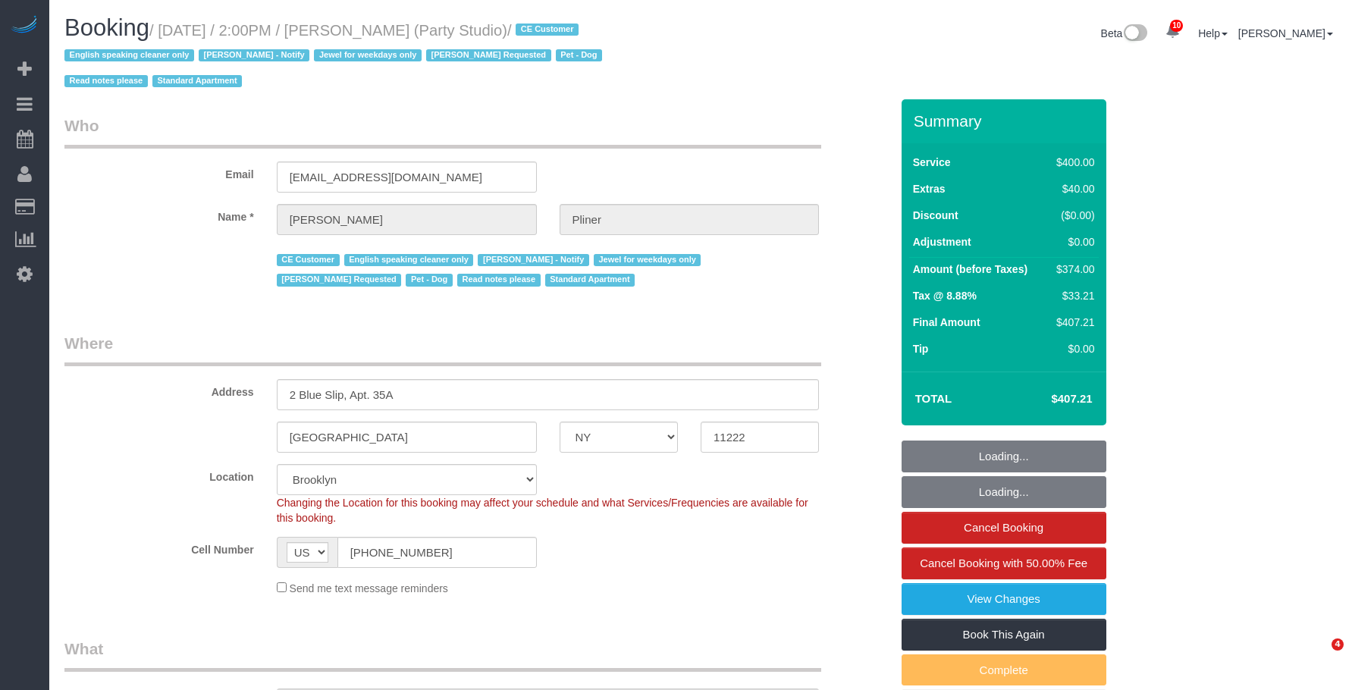
select select "number:13"
select select "number:7"
select select "string:stripe-pm_1Ra3TY4VGloSiKo7j3jCiqJ4"
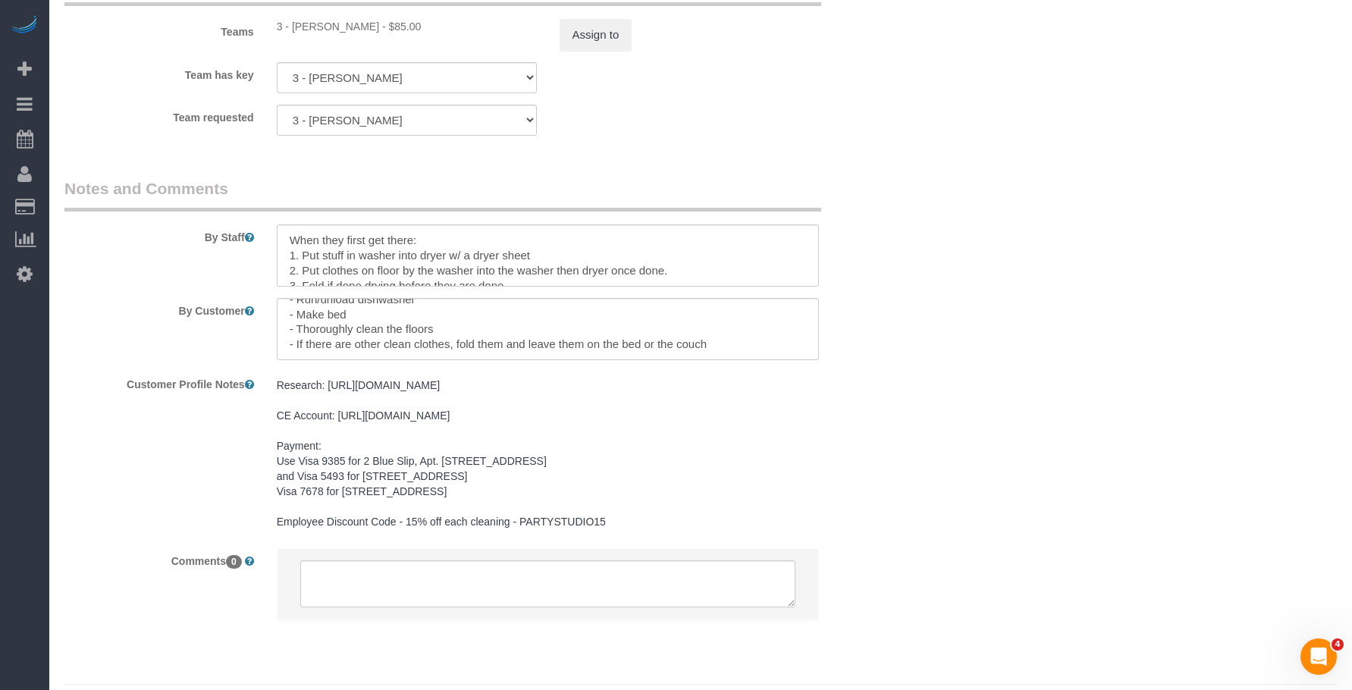
scroll to position [1869, 0]
